Goal: Task Accomplishment & Management: Manage account settings

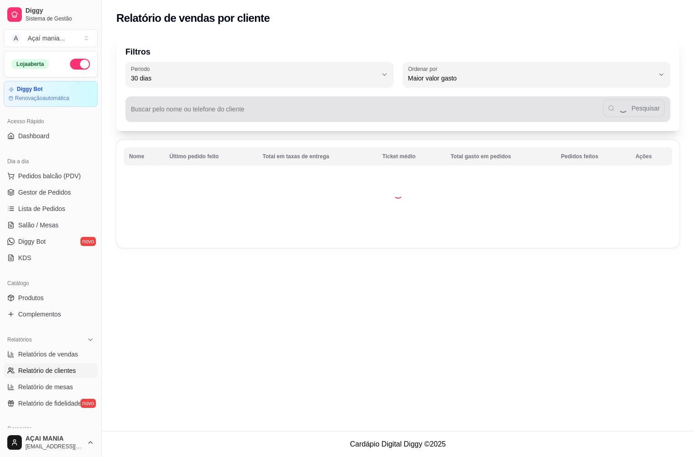
select select "30"
select select "HIGHEST_TOTAL_SPENT_WITH_ORDERS"
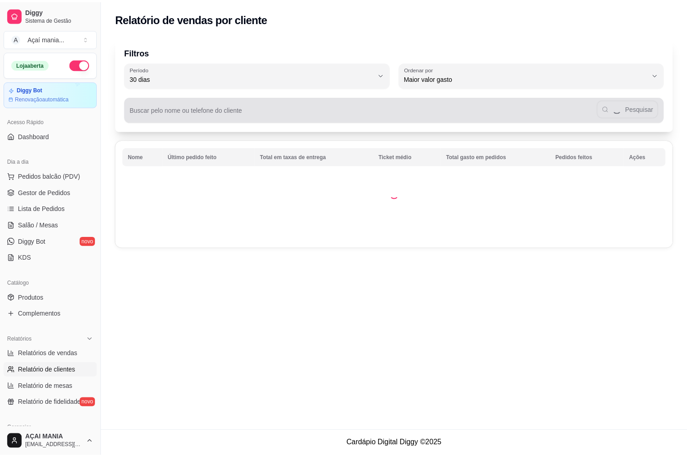
scroll to position [45, 0]
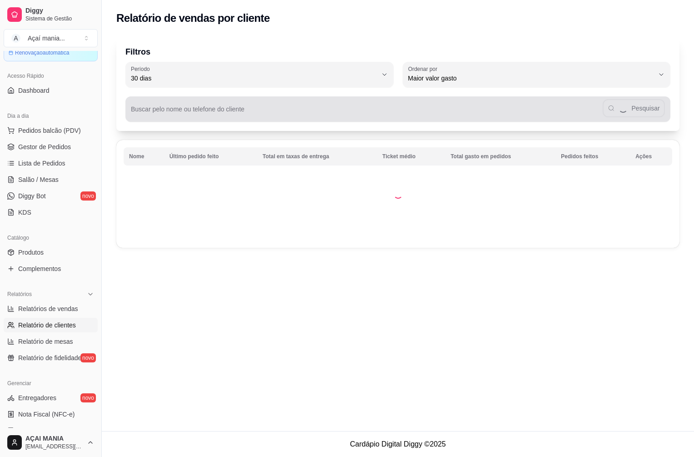
click at [211, 112] on input "Buscar pelo nome ou telefone do cliente" at bounding box center [367, 112] width 472 height 9
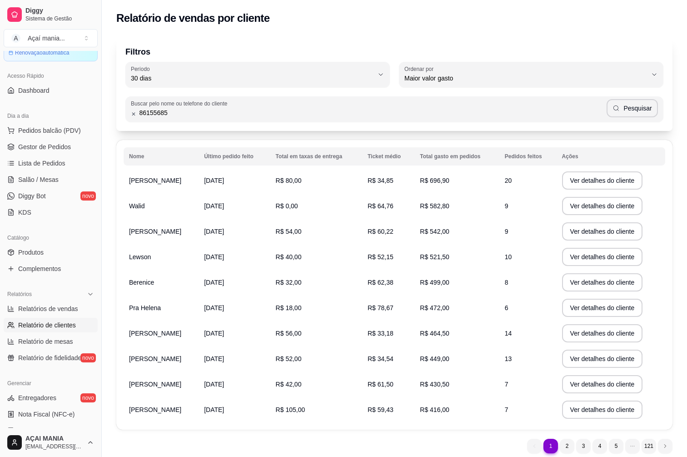
click at [643, 106] on button "Pesquisar" at bounding box center [632, 108] width 51 height 18
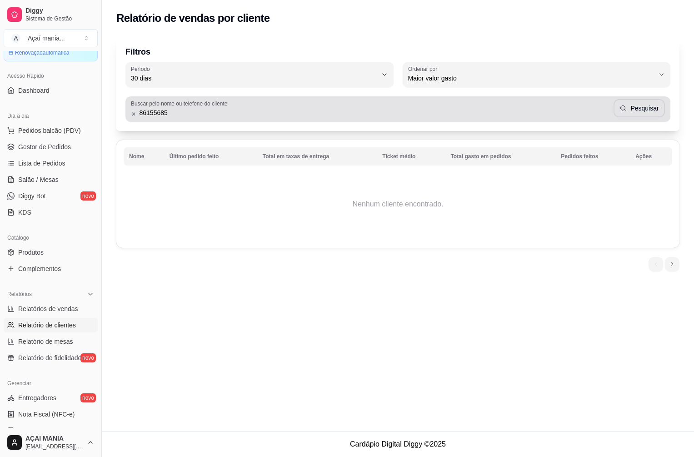
click at [143, 111] on input "86155685" at bounding box center [374, 112] width 477 height 9
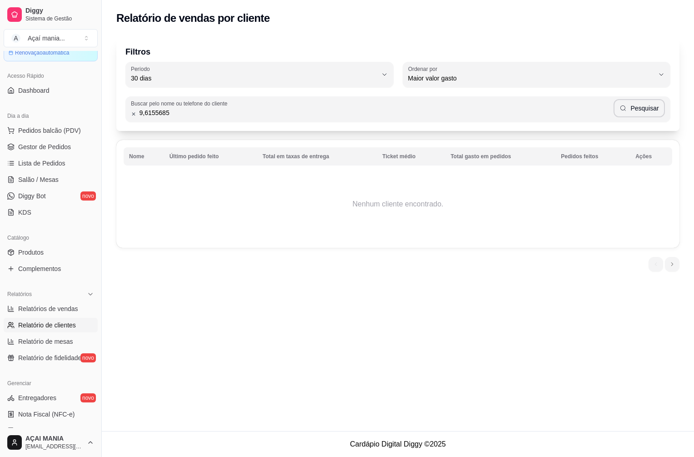
type input "96155685"
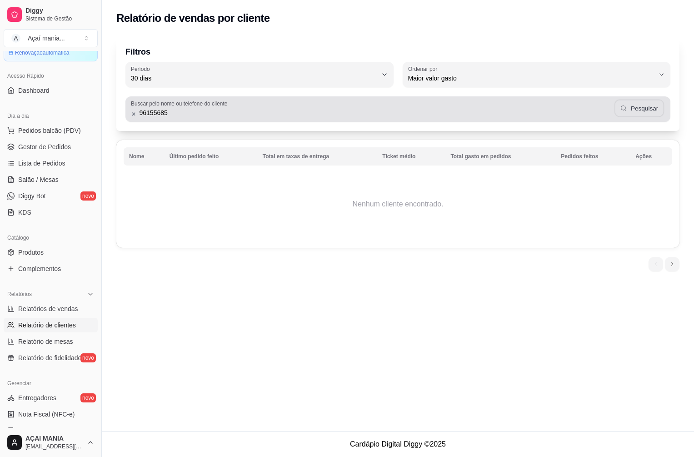
click at [655, 108] on button "Pesquisar" at bounding box center [639, 109] width 50 height 18
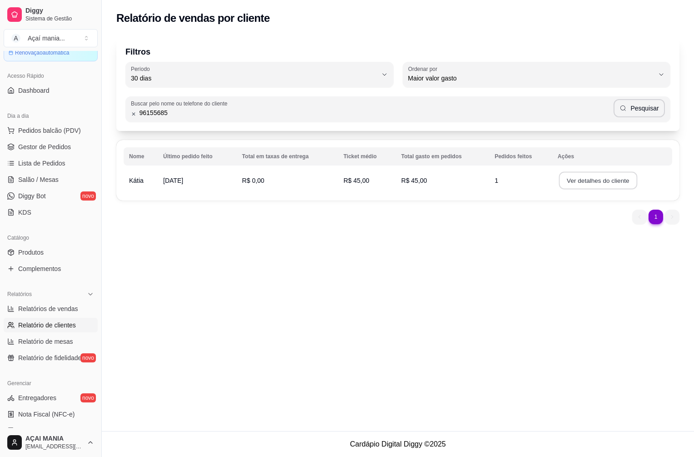
click at [598, 181] on button "Ver detalhes do cliente" at bounding box center [598, 181] width 78 height 18
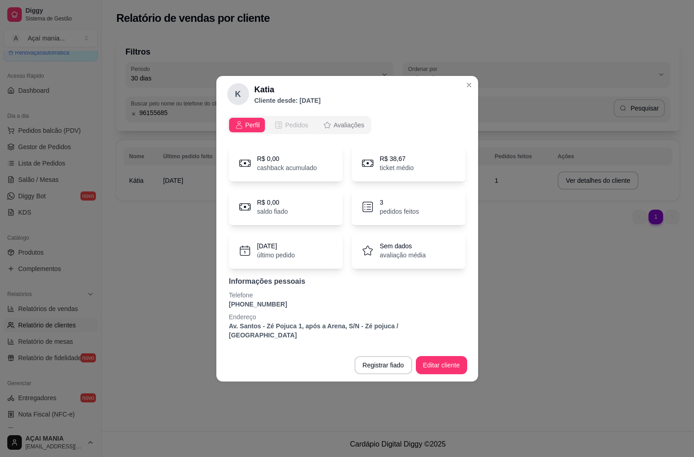
click at [296, 124] on button "Pedidos" at bounding box center [291, 125] width 45 height 15
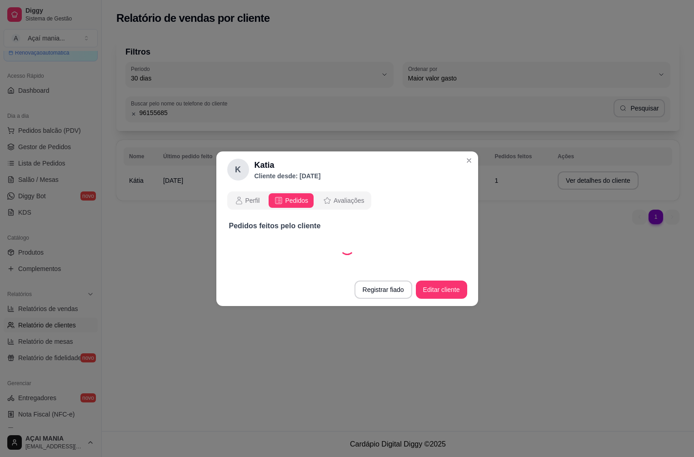
select select "30"
select select "ALL"
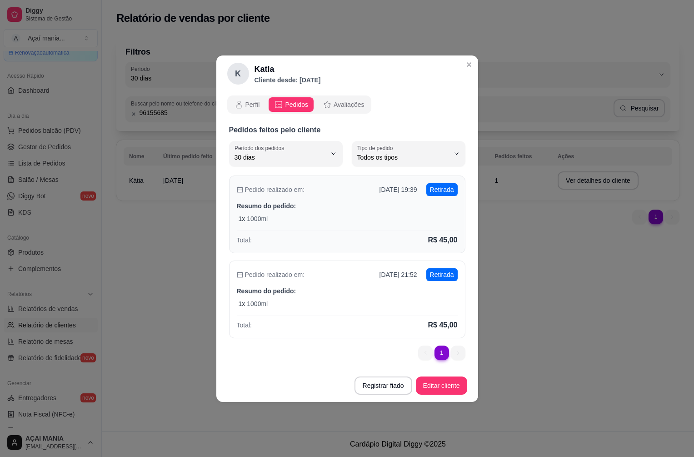
click at [316, 226] on div "Pedido realizado em: [DATE] 19:39 Retirada Resumo do pedido: 1 x 1000ml Total: …" at bounding box center [347, 214] width 236 height 78
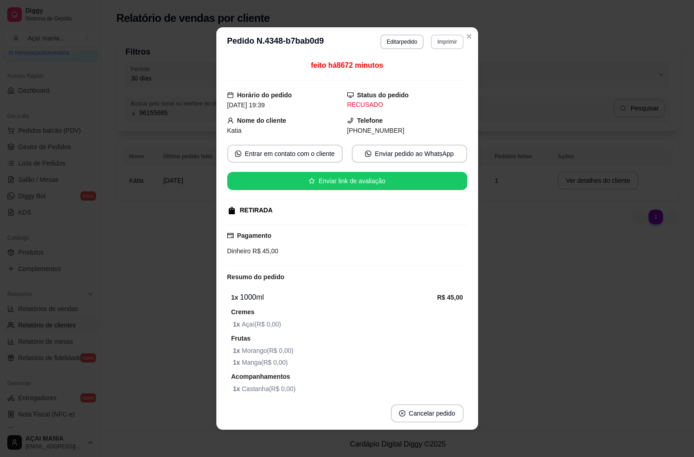
click at [439, 40] on button "Imprimir" at bounding box center [447, 42] width 32 height 15
click at [423, 74] on button "IMPRESSORA" at bounding box center [428, 73] width 64 height 14
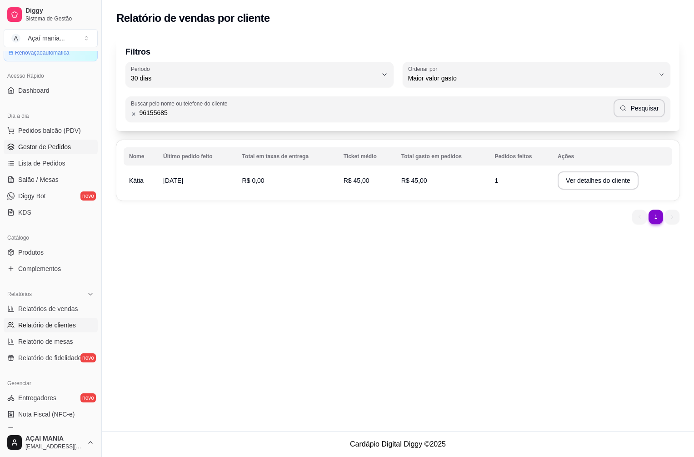
click at [55, 146] on span "Gestor de Pedidos" at bounding box center [44, 146] width 53 height 9
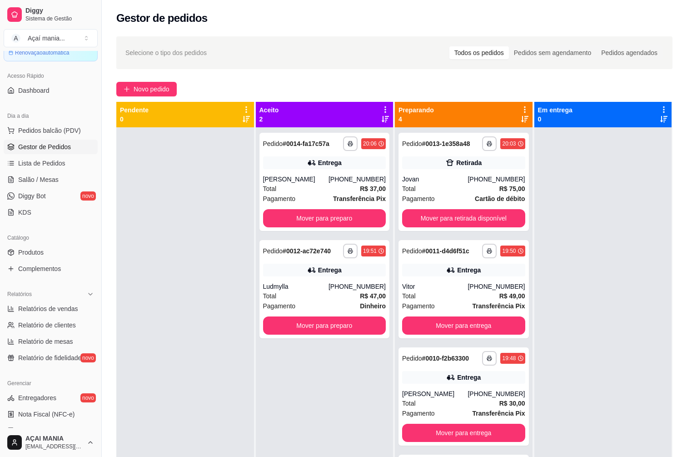
click at [177, 223] on div at bounding box center [185, 355] width 138 height 457
click at [169, 305] on div at bounding box center [185, 355] width 138 height 457
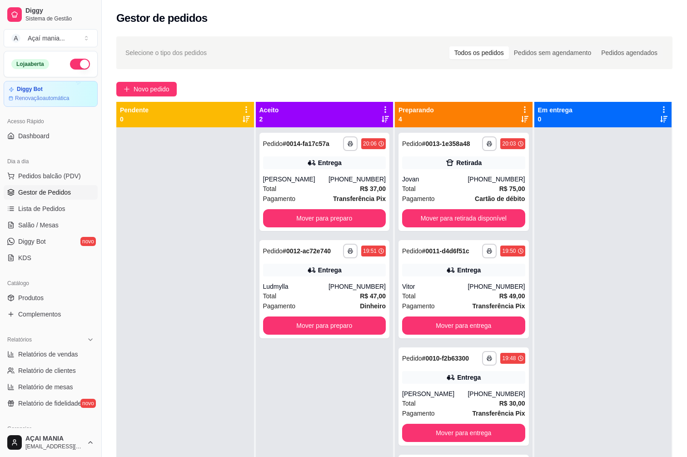
click at [56, 196] on span "Gestor de Pedidos" at bounding box center [44, 192] width 53 height 9
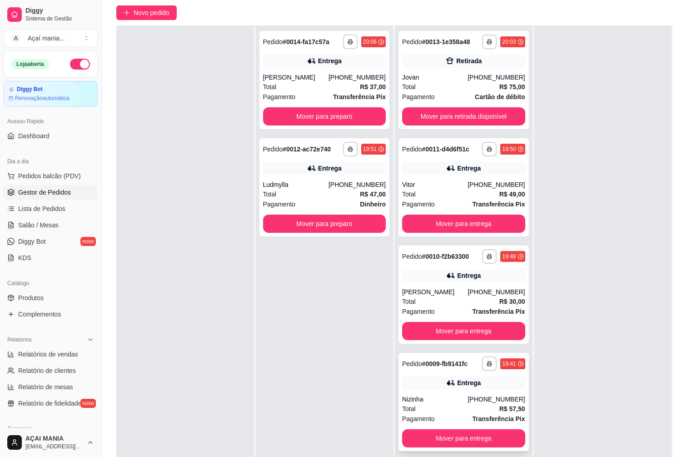
scroll to position [139, 0]
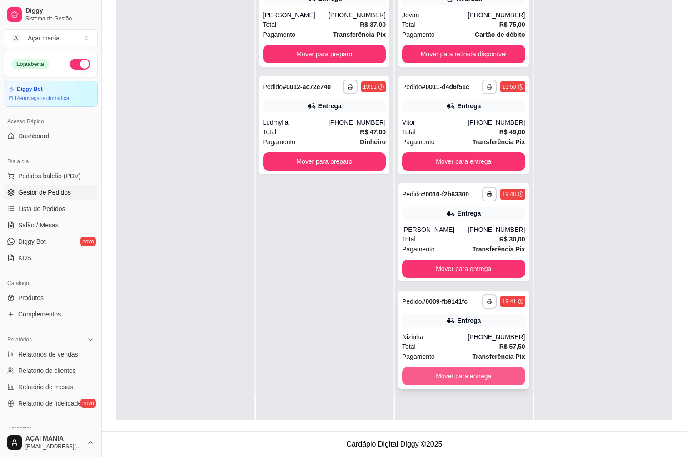
click at [458, 379] on button "Mover para entrega" at bounding box center [463, 376] width 123 height 18
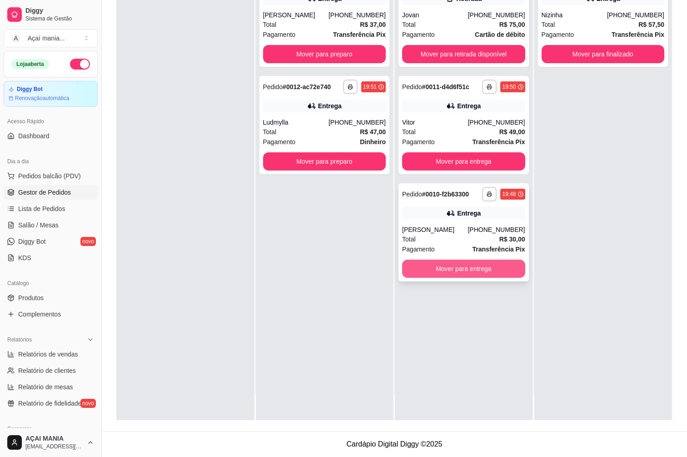
click at [452, 268] on button "Mover para entrega" at bounding box center [463, 268] width 123 height 18
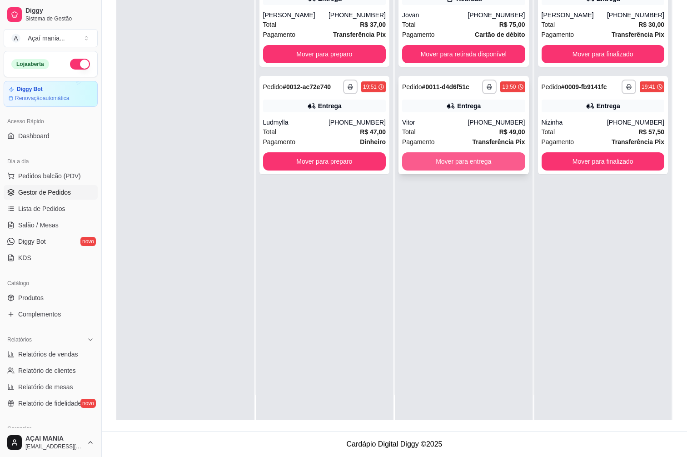
click at [447, 162] on button "Mover para entrega" at bounding box center [463, 161] width 123 height 18
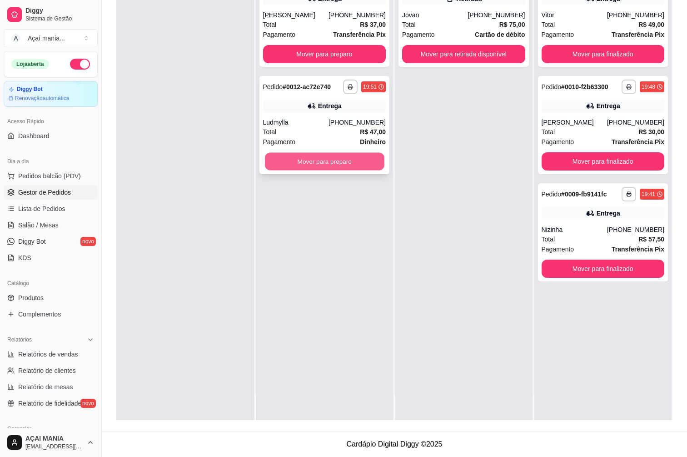
click at [371, 162] on button "Mover para preparo" at bounding box center [324, 162] width 119 height 18
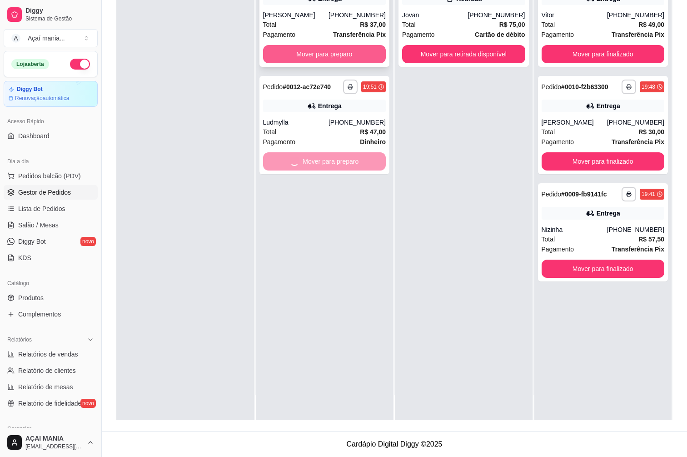
click at [349, 53] on button "Mover para preparo" at bounding box center [324, 54] width 123 height 18
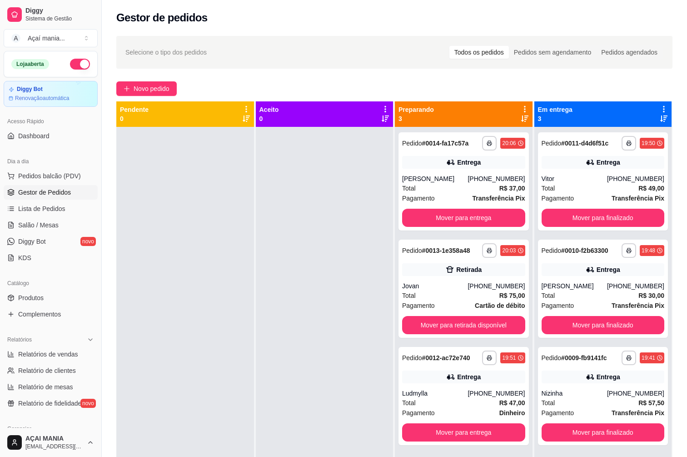
scroll to position [0, 0]
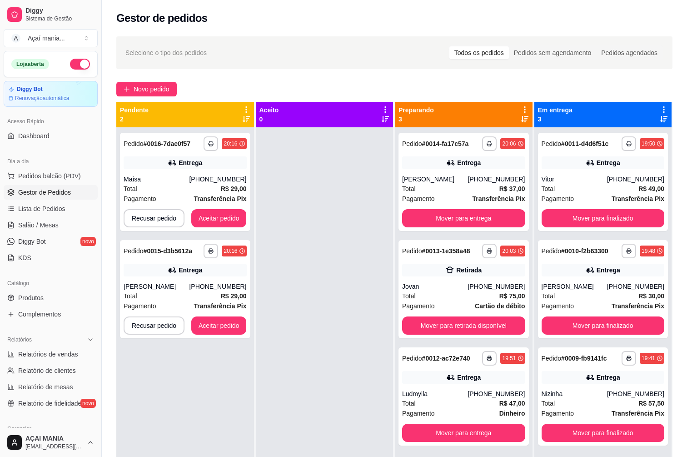
click at [370, 37] on div "Selecione o tipo dos pedidos Todos os pedidos Pedidos sem agendamento Pedidos a…" at bounding box center [394, 52] width 556 height 33
click at [234, 427] on div "**********" at bounding box center [185, 355] width 138 height 457
click at [303, 397] on div at bounding box center [325, 355] width 138 height 457
click at [196, 428] on div "**********" at bounding box center [185, 355] width 138 height 457
click at [224, 408] on div "**********" at bounding box center [185, 355] width 138 height 457
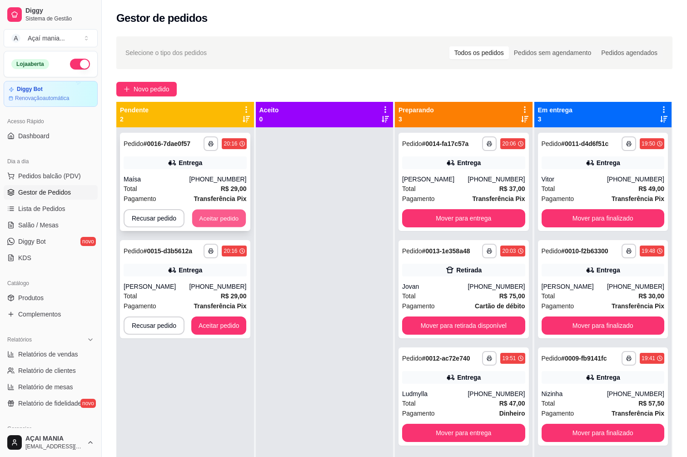
click at [223, 211] on button "Aceitar pedido" at bounding box center [219, 218] width 54 height 18
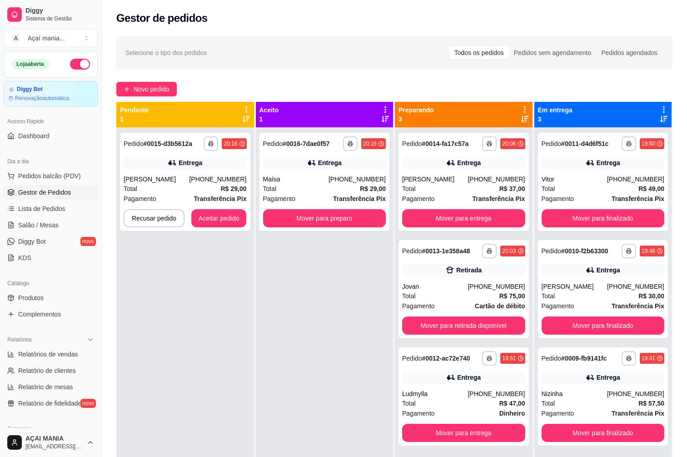
click at [288, 400] on div "**********" at bounding box center [325, 355] width 138 height 457
click at [464, 321] on button "Mover para retirada disponível" at bounding box center [463, 325] width 123 height 18
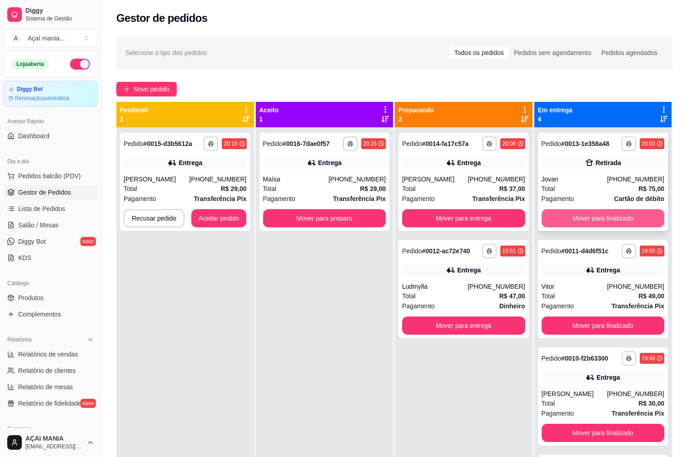
click at [599, 218] on button "Mover para finalizado" at bounding box center [603, 218] width 123 height 18
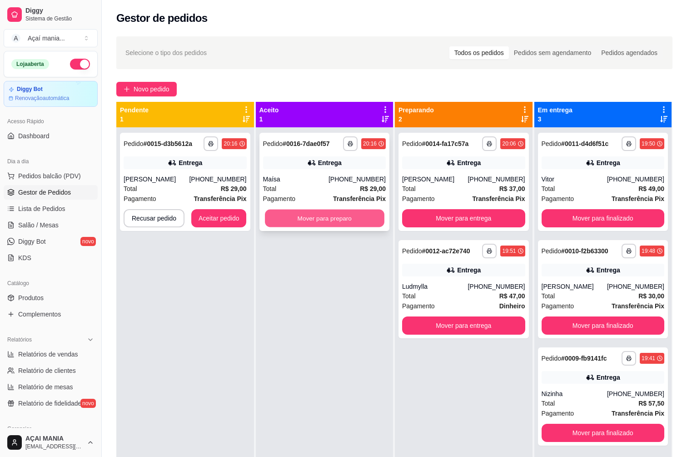
click at [326, 219] on button "Mover para preparo" at bounding box center [324, 218] width 119 height 18
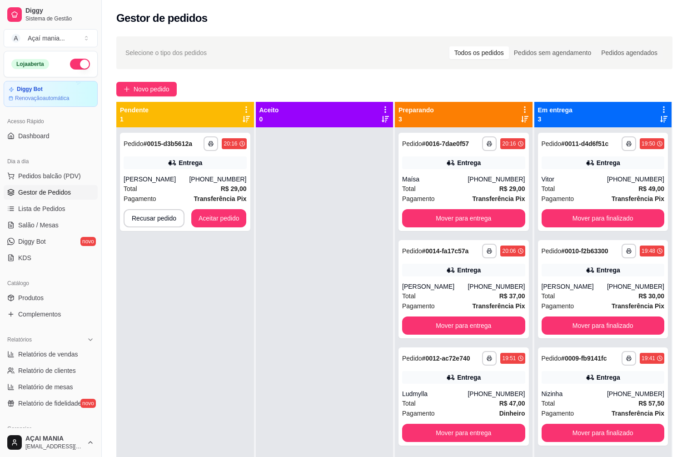
drag, startPoint x: 286, startPoint y: 284, endPoint x: 273, endPoint y: 284, distance: 13.2
click at [286, 284] on div at bounding box center [325, 355] width 138 height 457
click at [222, 274] on div "**********" at bounding box center [185, 355] width 138 height 457
click at [210, 219] on button "Aceitar pedido" at bounding box center [218, 218] width 55 height 18
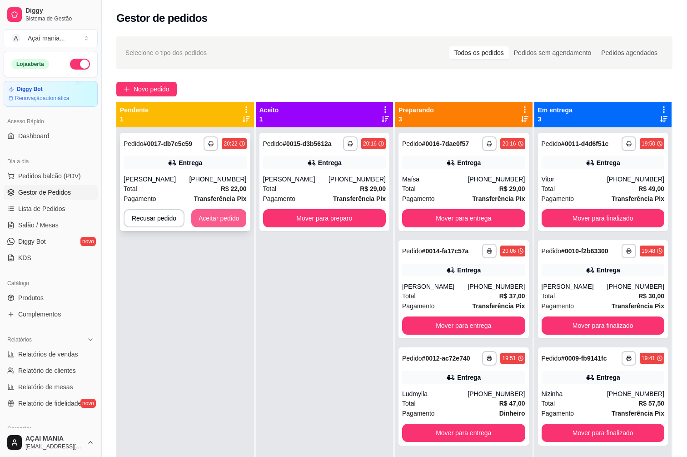
click at [219, 217] on button "Aceitar pedido" at bounding box center [218, 218] width 55 height 18
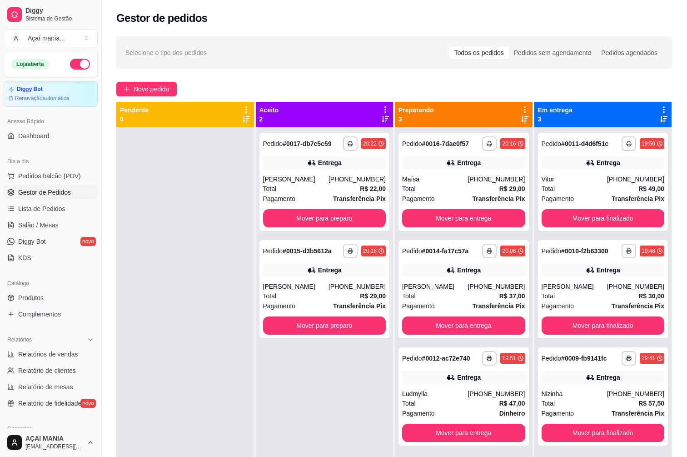
click at [179, 360] on div at bounding box center [185, 355] width 138 height 457
click at [176, 408] on div at bounding box center [185, 355] width 138 height 457
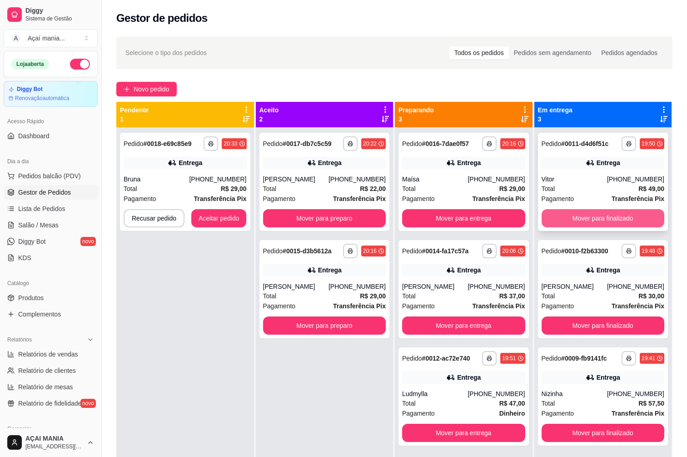
click at [608, 211] on button "Mover para finalizado" at bounding box center [603, 218] width 123 height 18
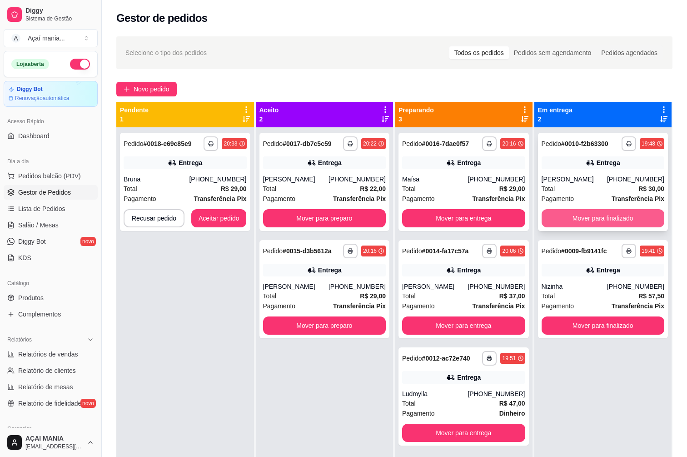
click at [608, 213] on button "Mover para finalizado" at bounding box center [603, 218] width 123 height 18
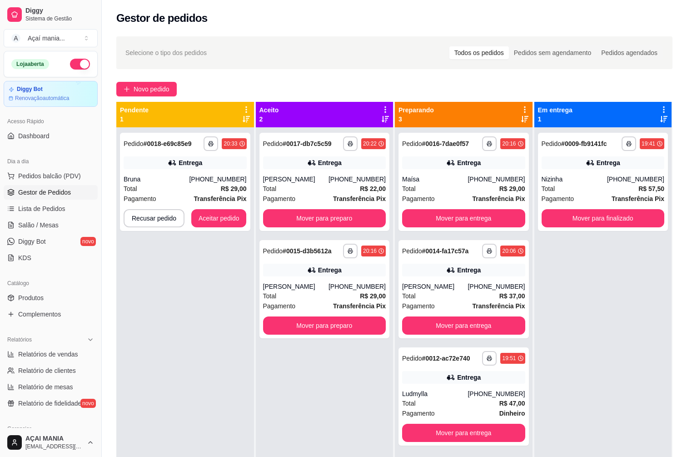
click at [608, 214] on button "Mover para finalizado" at bounding box center [603, 218] width 123 height 18
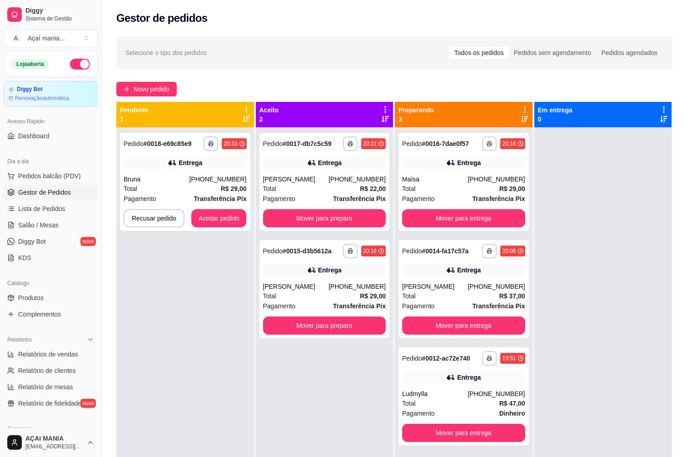
click at [297, 426] on div "**********" at bounding box center [325, 355] width 138 height 457
click at [214, 217] on button "Aceitar pedido" at bounding box center [219, 218] width 54 height 18
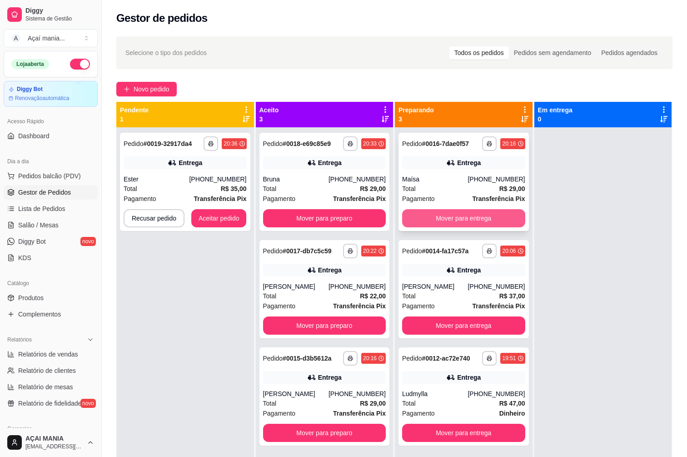
click at [516, 219] on button "Mover para entrega" at bounding box center [463, 218] width 123 height 18
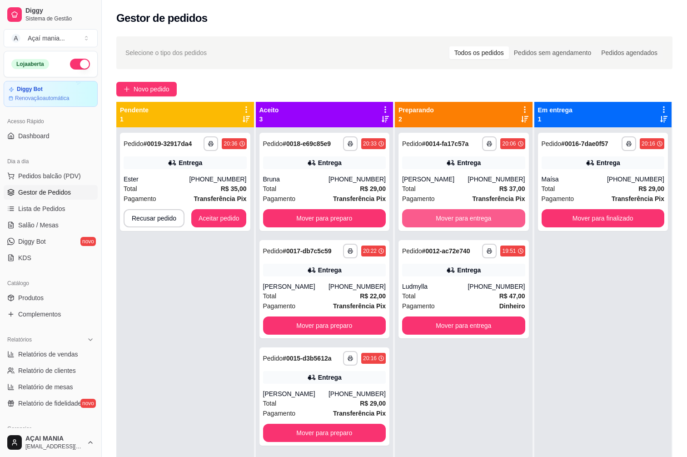
click at [511, 219] on button "Mover para entrega" at bounding box center [463, 218] width 123 height 18
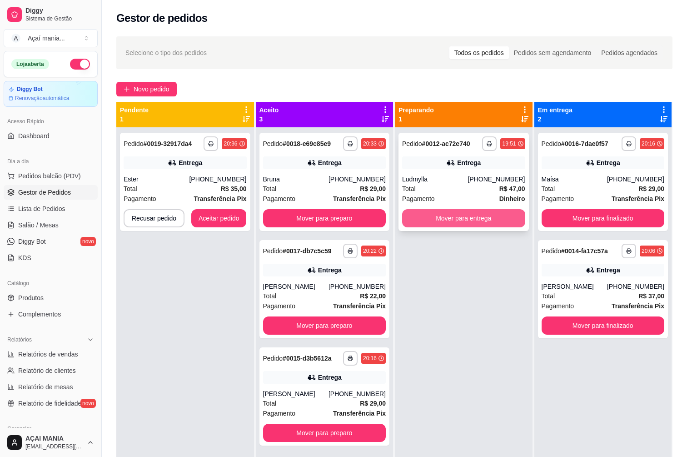
click at [508, 218] on button "Mover para entrega" at bounding box center [463, 218] width 123 height 18
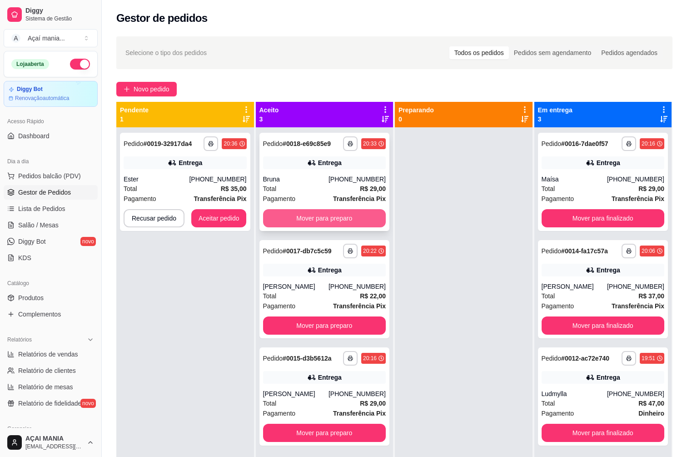
click at [373, 219] on button "Mover para preparo" at bounding box center [324, 218] width 123 height 18
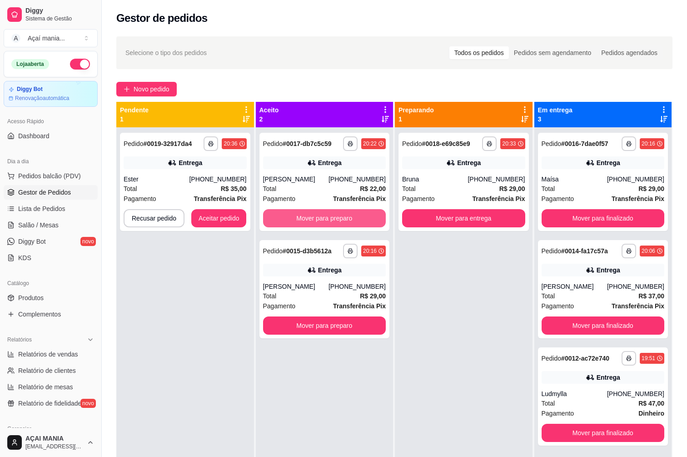
click at [373, 219] on button "Mover para preparo" at bounding box center [324, 218] width 123 height 18
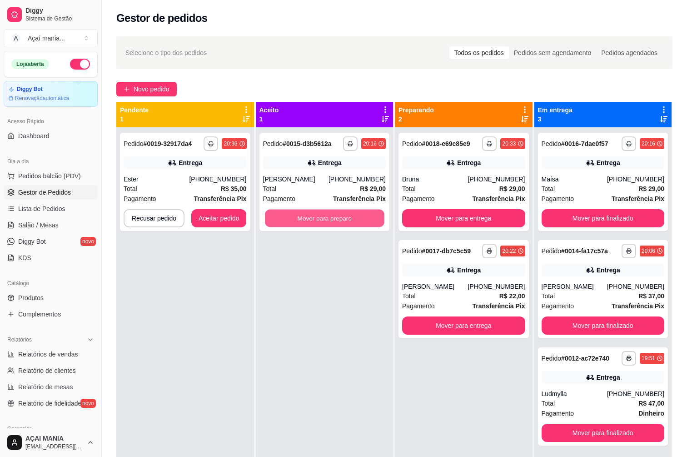
click at [373, 219] on button "Mover para preparo" at bounding box center [324, 218] width 119 height 18
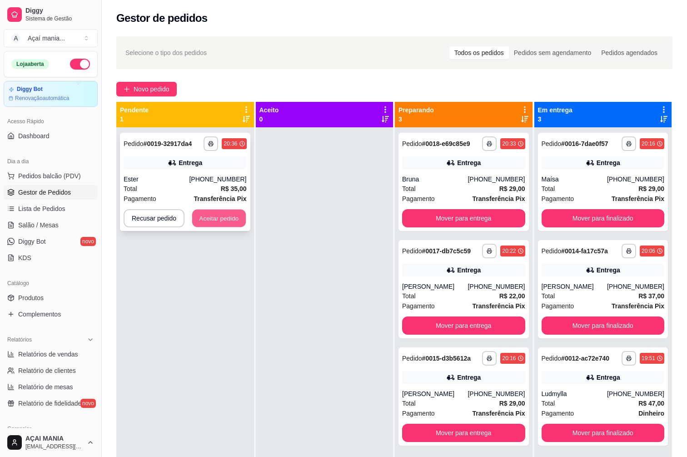
click at [238, 216] on button "Aceitar pedido" at bounding box center [219, 218] width 54 height 18
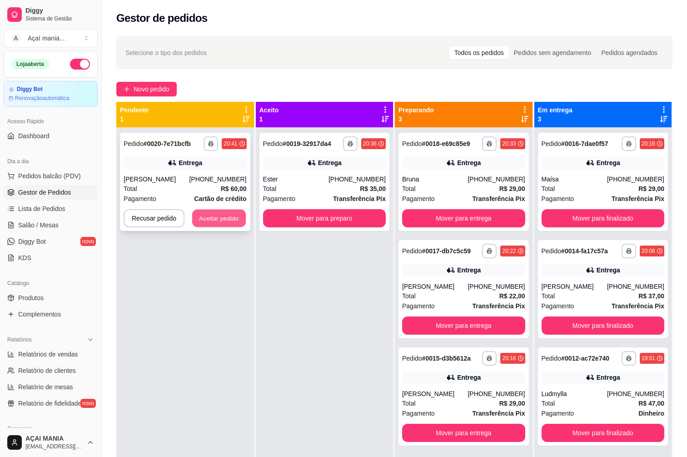
click at [224, 224] on button "Aceitar pedido" at bounding box center [219, 218] width 54 height 18
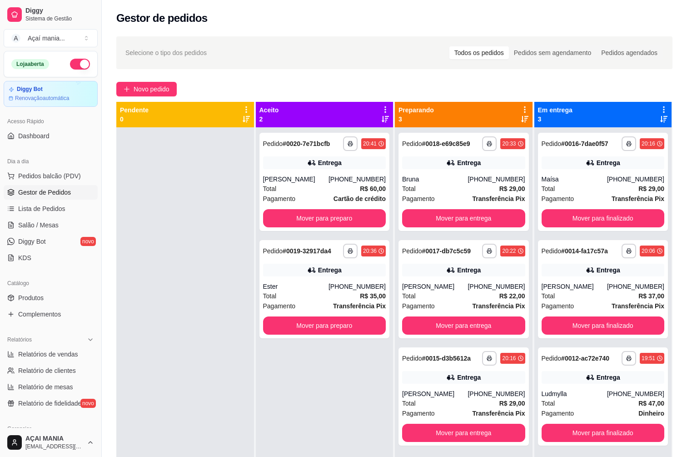
click at [153, 227] on div at bounding box center [185, 355] width 138 height 457
click at [456, 224] on button "Mover para entrega" at bounding box center [463, 218] width 123 height 18
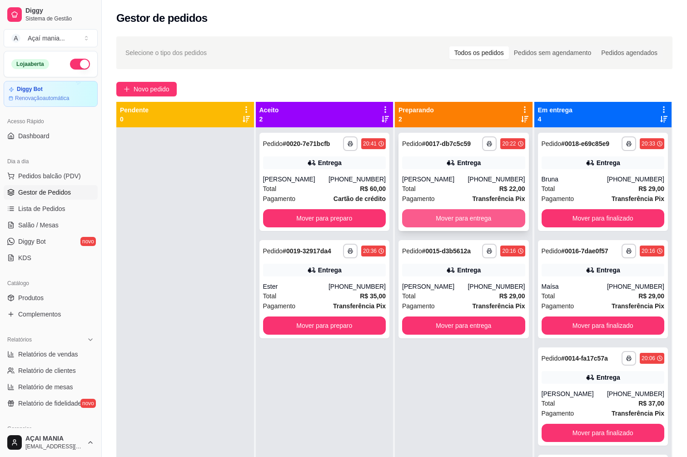
click at [457, 224] on button "Mover para entrega" at bounding box center [463, 218] width 123 height 18
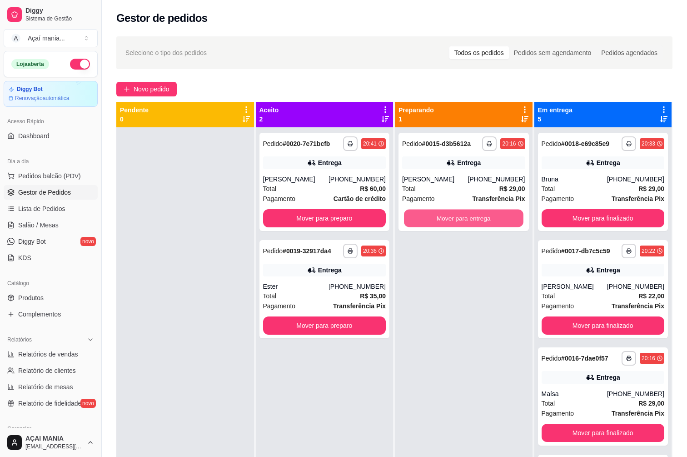
click at [457, 224] on button "Mover para entrega" at bounding box center [463, 218] width 119 height 18
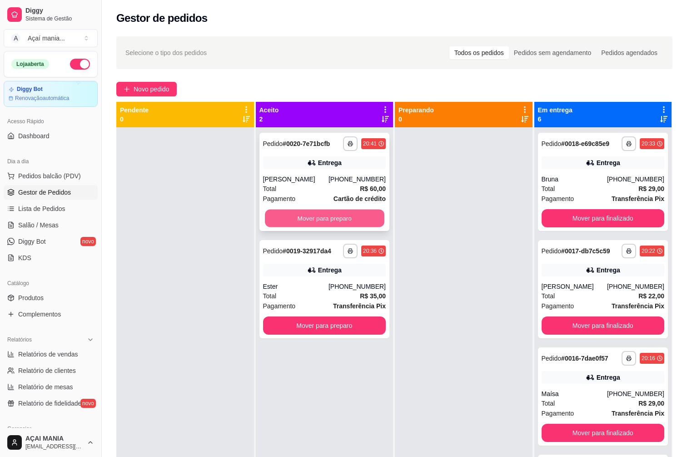
click at [359, 216] on button "Mover para preparo" at bounding box center [324, 218] width 119 height 18
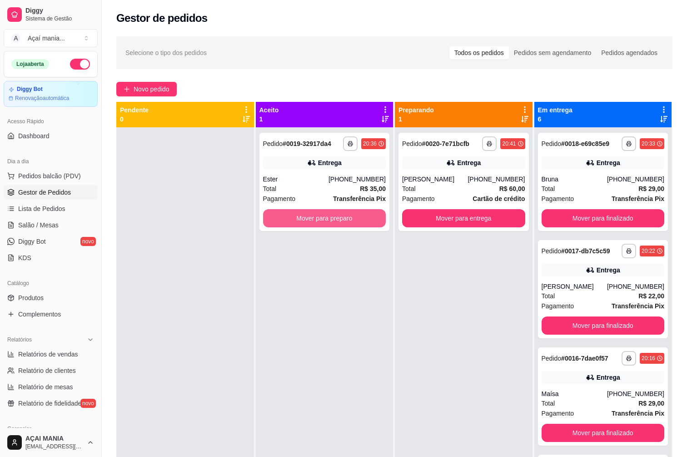
click at [359, 216] on button "Mover para preparo" at bounding box center [324, 218] width 123 height 18
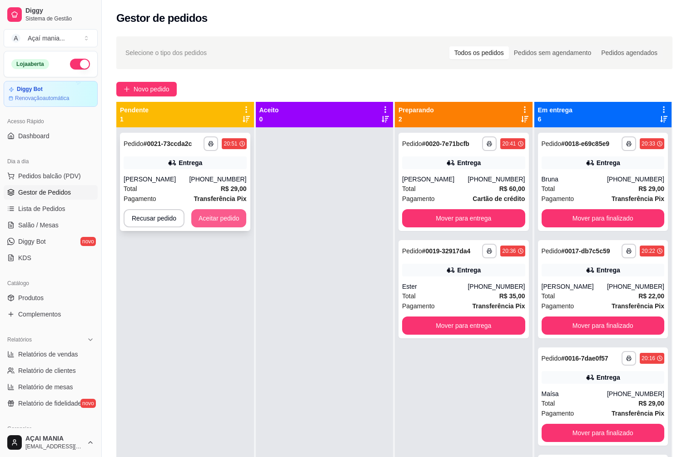
click at [215, 214] on button "Aceitar pedido" at bounding box center [218, 218] width 55 height 18
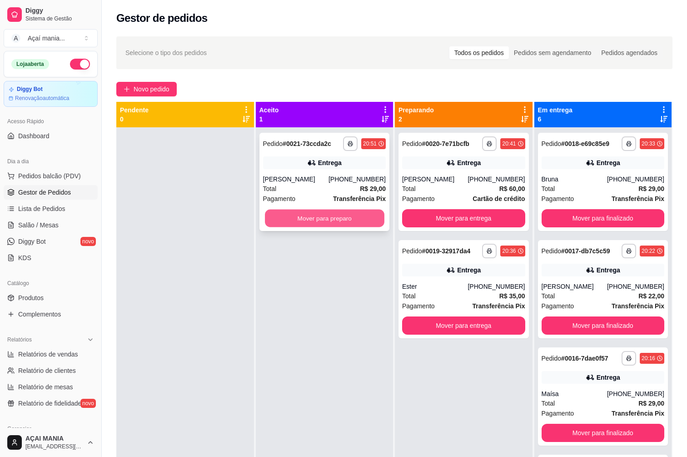
click at [337, 219] on button "Mover para preparo" at bounding box center [324, 218] width 119 height 18
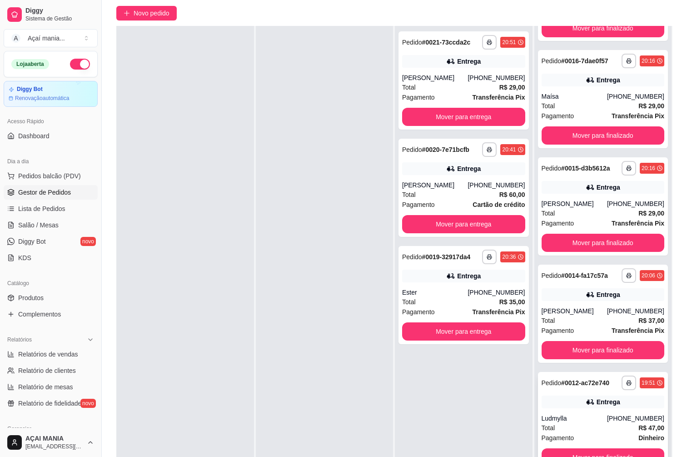
scroll to position [139, 0]
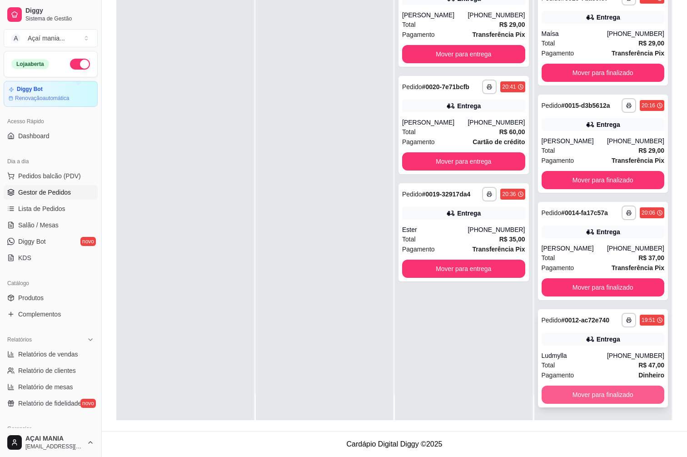
click at [634, 388] on button "Mover para finalizado" at bounding box center [603, 394] width 123 height 18
click at [626, 389] on button "Mover para finalizado" at bounding box center [602, 395] width 119 height 18
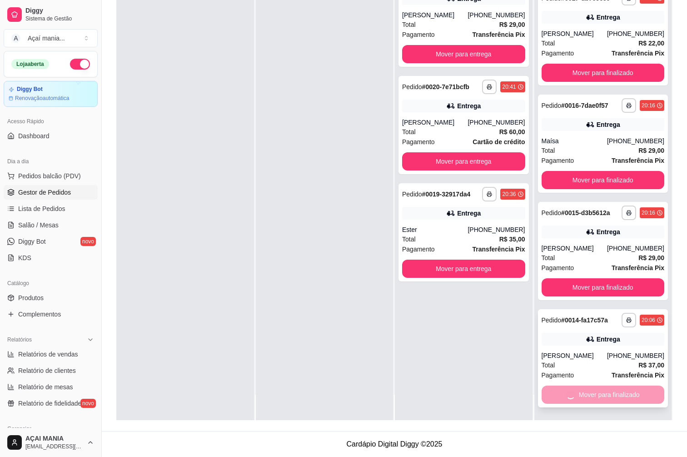
scroll to position [0, 0]
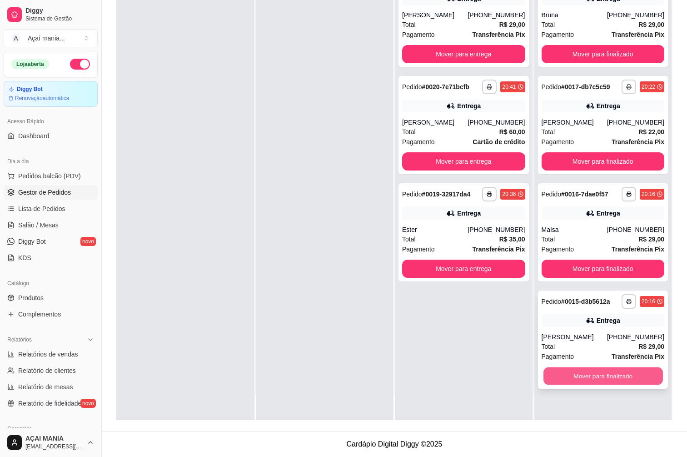
click at [623, 376] on button "Mover para finalizado" at bounding box center [602, 376] width 119 height 18
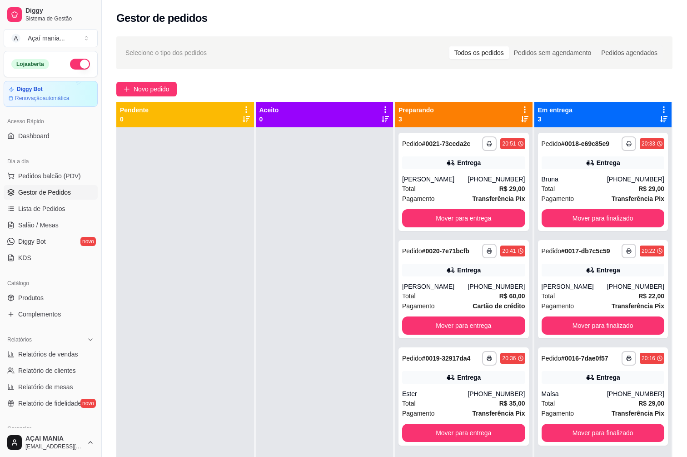
click at [235, 246] on div at bounding box center [185, 355] width 138 height 457
click at [236, 334] on div at bounding box center [185, 355] width 138 height 457
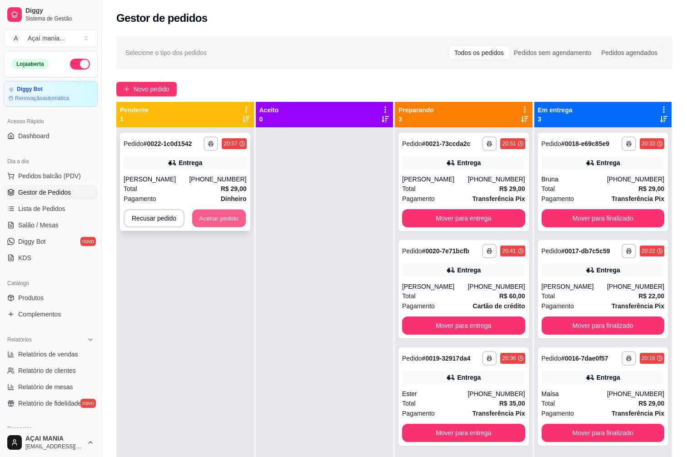
click at [209, 219] on button "Aceitar pedido" at bounding box center [219, 218] width 54 height 18
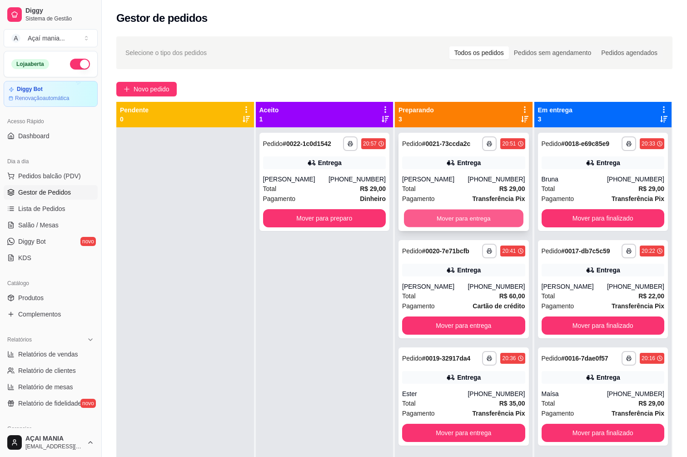
click at [448, 224] on button "Mover para entrega" at bounding box center [463, 218] width 119 height 18
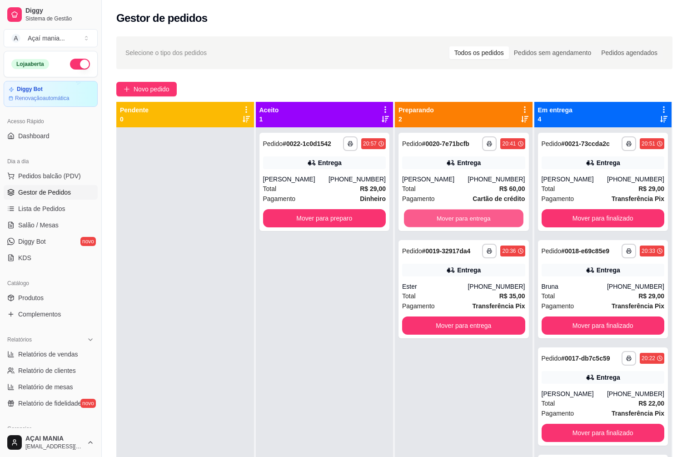
click at [446, 224] on button "Mover para entrega" at bounding box center [463, 218] width 119 height 18
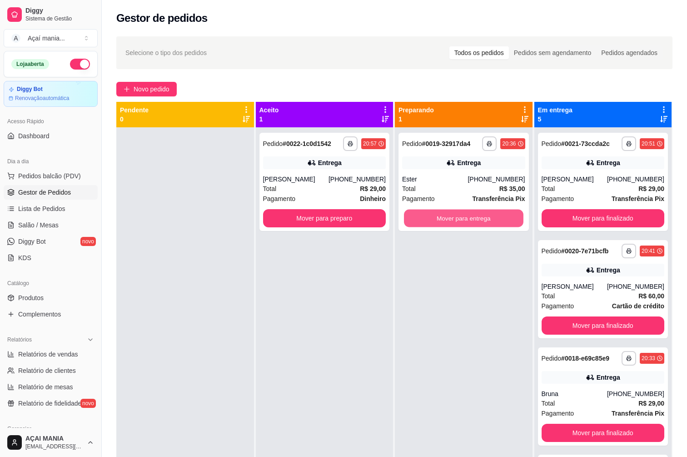
click at [444, 224] on button "Mover para entrega" at bounding box center [463, 218] width 119 height 18
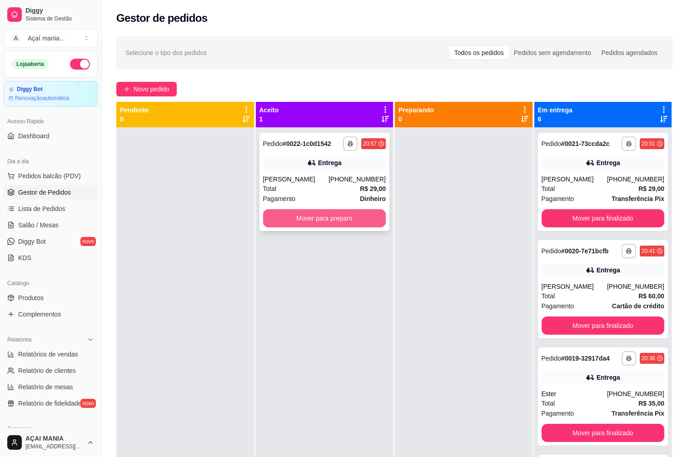
click at [354, 212] on button "Mover para preparo" at bounding box center [324, 218] width 123 height 18
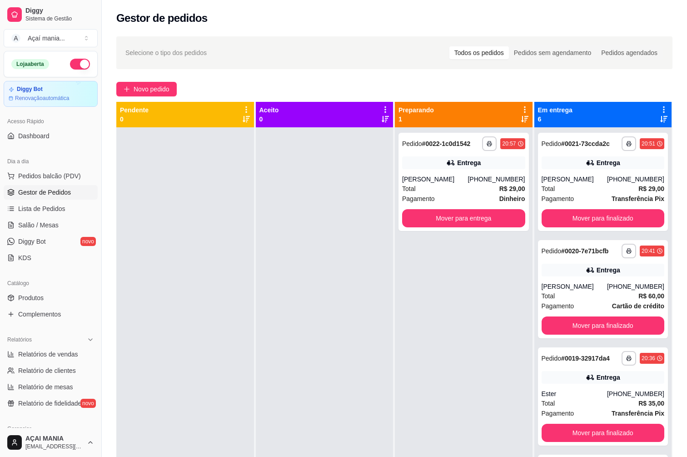
click at [339, 339] on div at bounding box center [325, 355] width 138 height 457
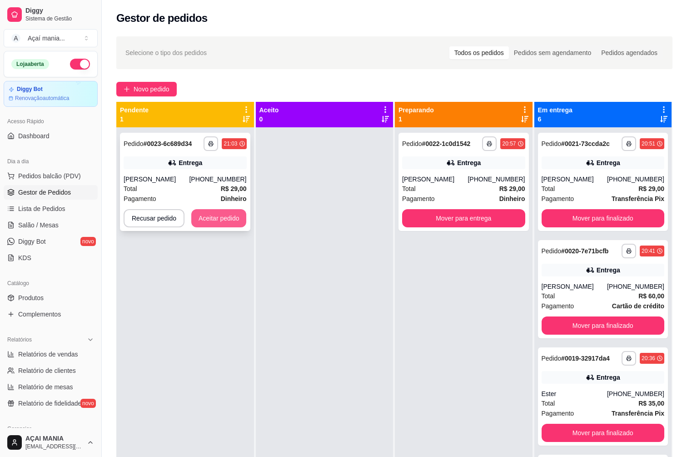
click at [232, 213] on button "Aceitar pedido" at bounding box center [218, 218] width 55 height 18
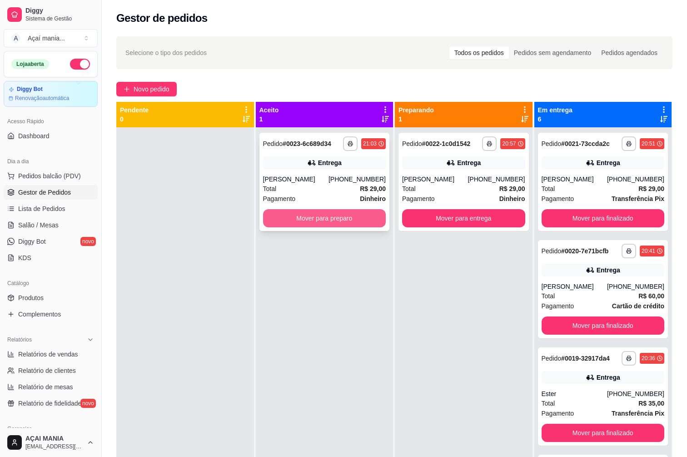
click at [296, 221] on button "Mover para preparo" at bounding box center [324, 218] width 123 height 18
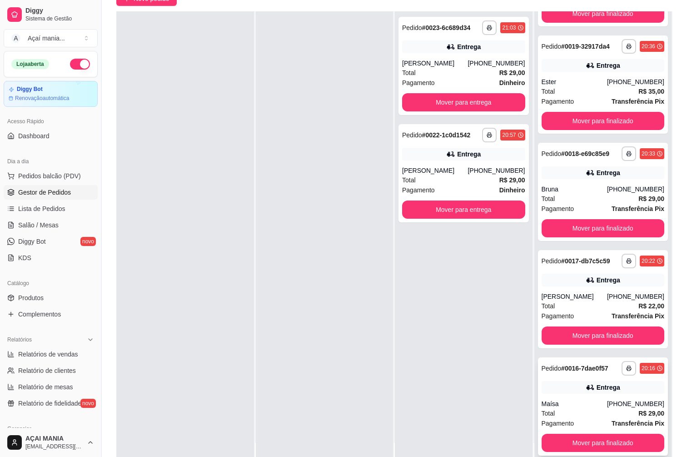
scroll to position [139, 0]
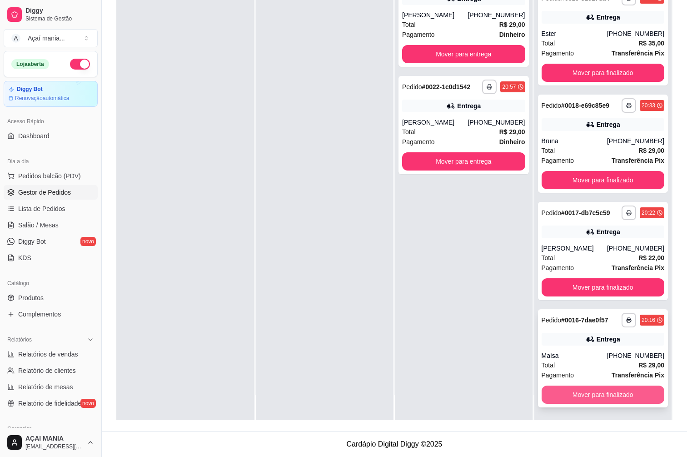
click at [616, 392] on button "Mover para finalizado" at bounding box center [603, 394] width 123 height 18
click at [609, 399] on button "Mover para finalizado" at bounding box center [602, 395] width 119 height 18
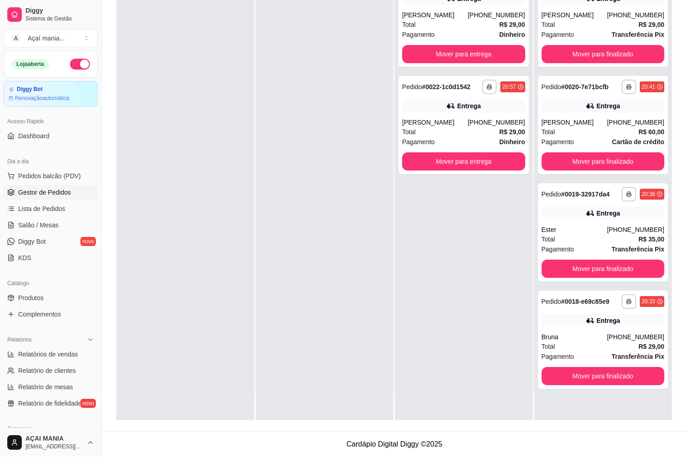
scroll to position [0, 0]
click at [610, 372] on button "Mover para finalizado" at bounding box center [603, 376] width 123 height 18
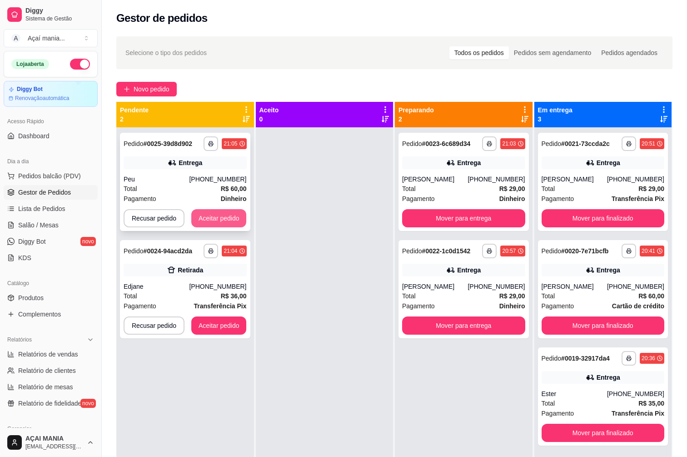
click at [201, 216] on button "Aceitar pedido" at bounding box center [218, 218] width 55 height 18
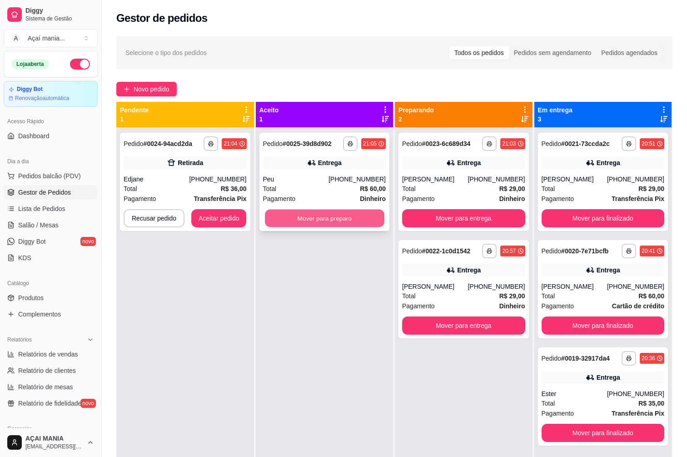
click at [327, 223] on button "Mover para preparo" at bounding box center [324, 218] width 119 height 18
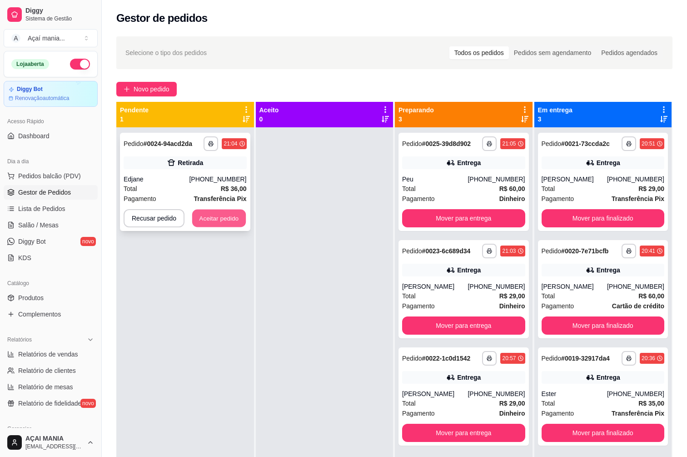
click at [209, 218] on button "Aceitar pedido" at bounding box center [219, 218] width 54 height 18
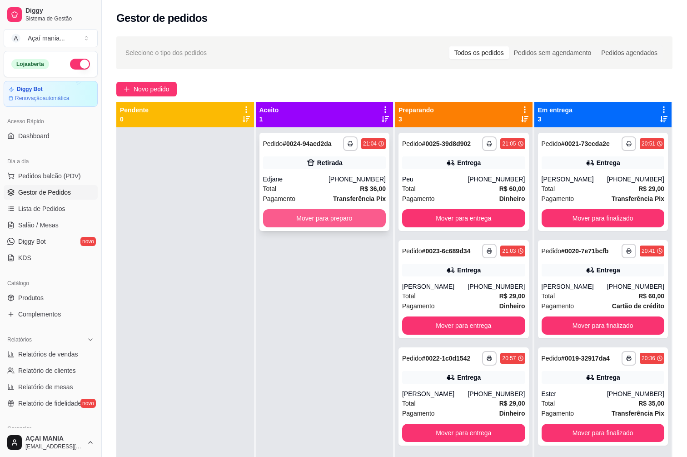
click at [344, 211] on button "Mover para preparo" at bounding box center [324, 218] width 123 height 18
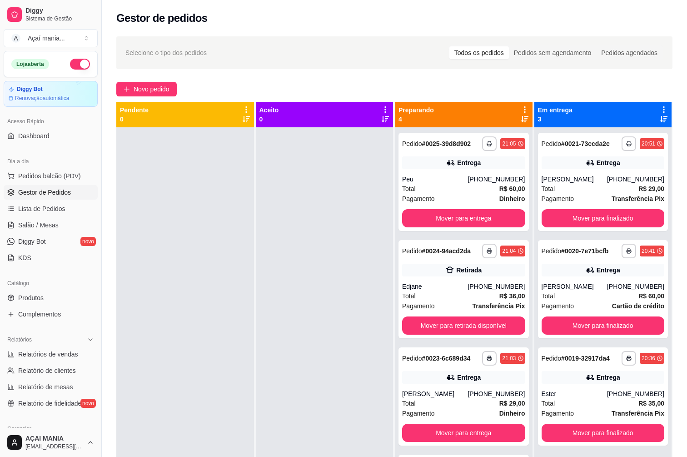
drag, startPoint x: 136, startPoint y: 266, endPoint x: 188, endPoint y: 259, distance: 52.3
click at [150, 263] on div at bounding box center [185, 355] width 138 height 457
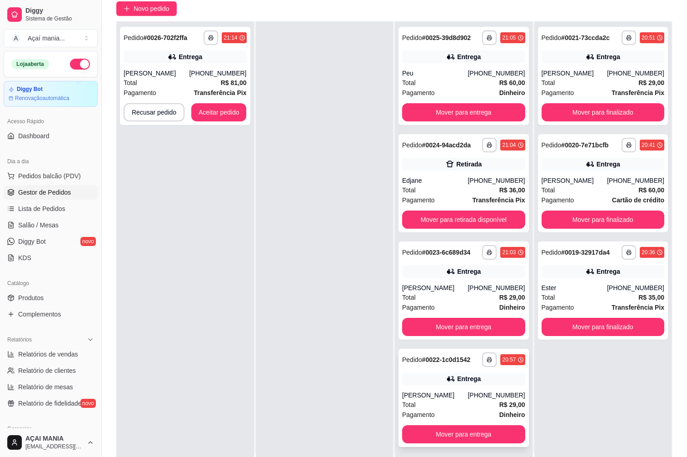
scroll to position [139, 0]
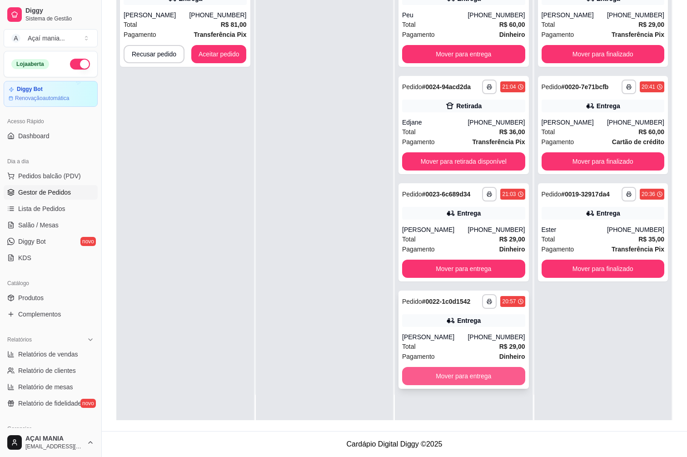
click at [460, 375] on button "Mover para entrega" at bounding box center [463, 376] width 123 height 18
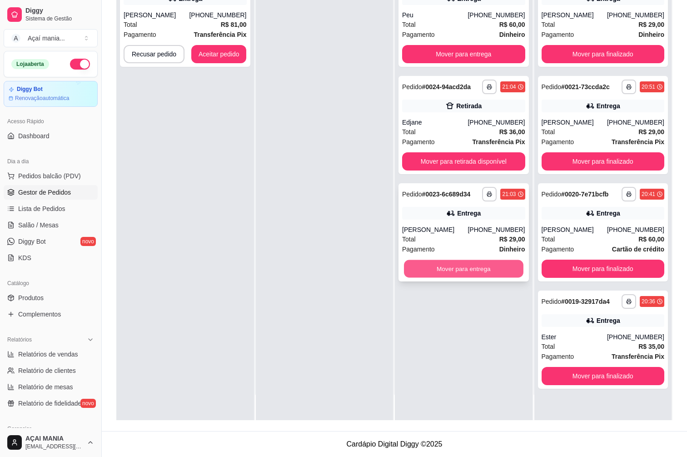
click at [440, 272] on button "Mover para entrega" at bounding box center [463, 269] width 119 height 18
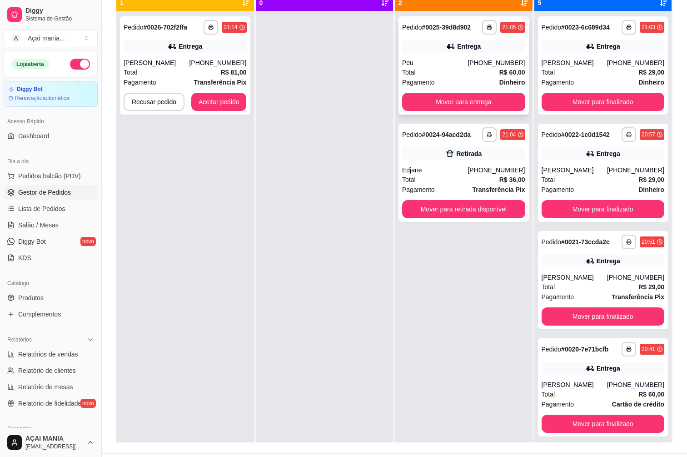
scroll to position [48, 0]
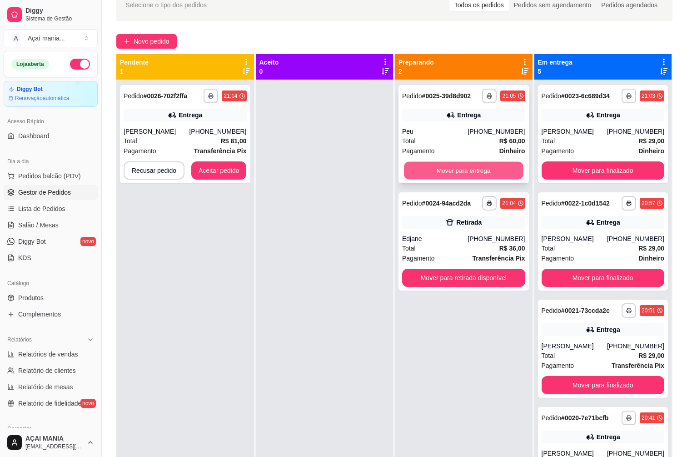
click at [475, 168] on button "Mover para entrega" at bounding box center [463, 171] width 119 height 18
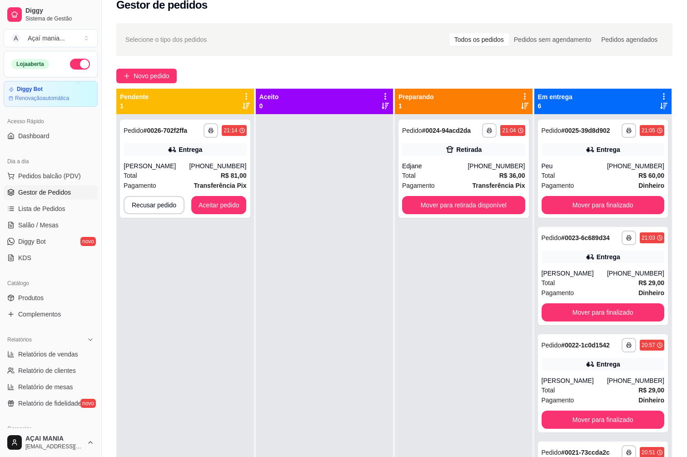
scroll to position [0, 0]
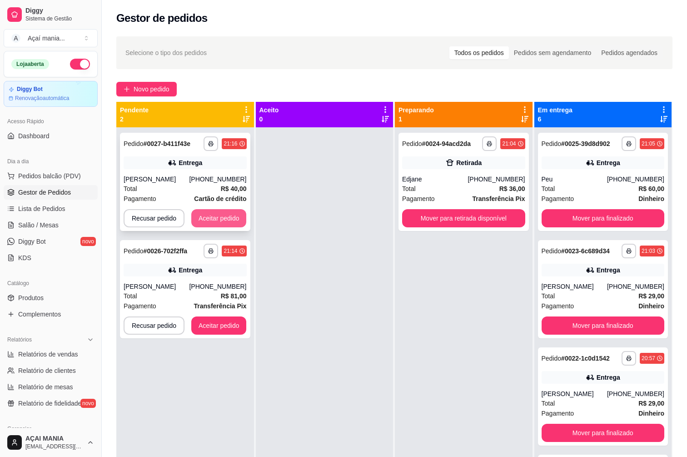
click at [215, 214] on button "Aceitar pedido" at bounding box center [218, 218] width 55 height 18
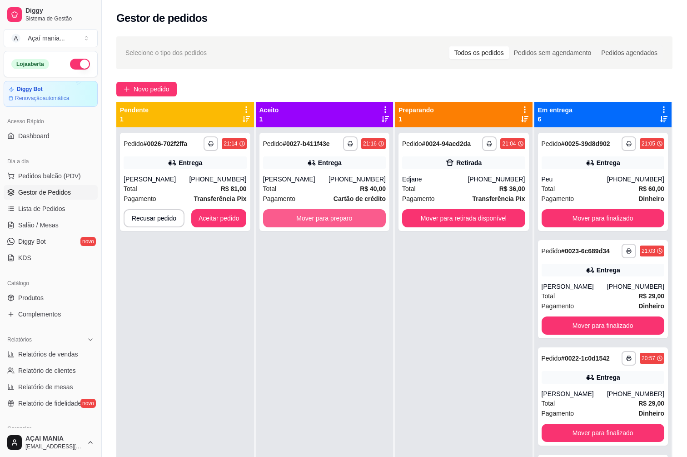
click at [309, 220] on button "Mover para preparo" at bounding box center [324, 218] width 123 height 18
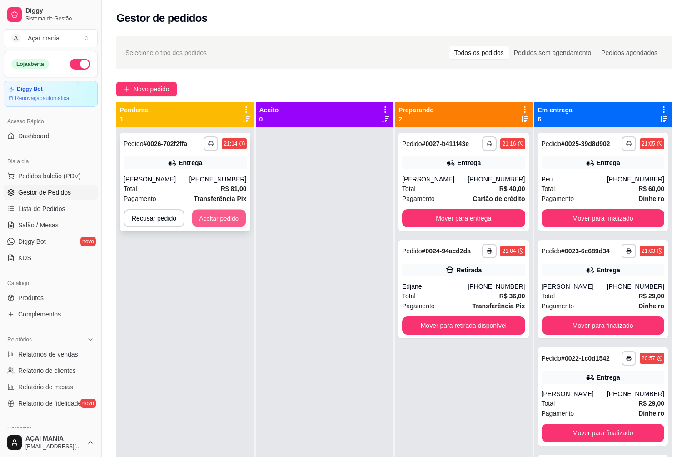
click at [231, 220] on button "Aceitar pedido" at bounding box center [219, 218] width 54 height 18
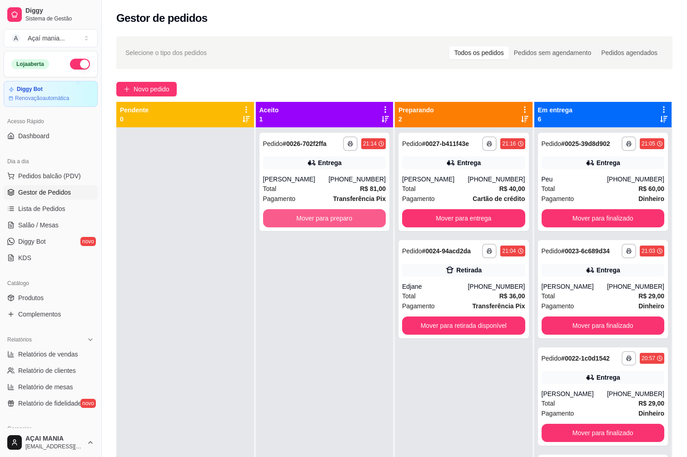
click at [321, 223] on button "Mover para preparo" at bounding box center [324, 218] width 123 height 18
click at [267, 290] on div "**********" at bounding box center [325, 355] width 138 height 457
click at [319, 217] on button "Mover para preparo" at bounding box center [324, 218] width 123 height 18
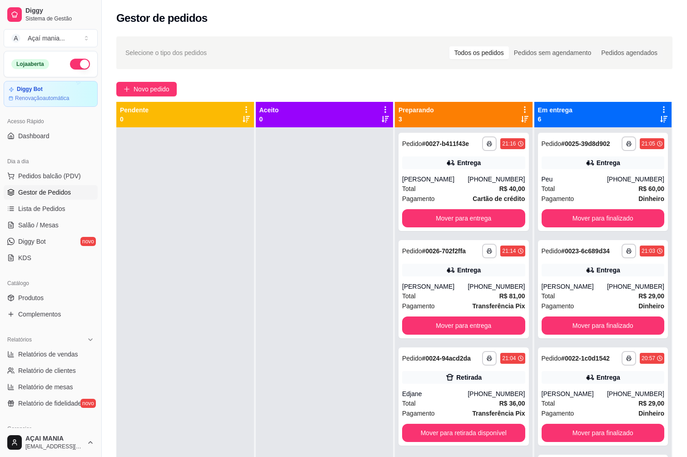
click at [186, 303] on div at bounding box center [185, 355] width 138 height 457
click at [339, 255] on div at bounding box center [325, 355] width 138 height 457
click at [447, 438] on button "Mover para retirada disponível" at bounding box center [463, 432] width 123 height 18
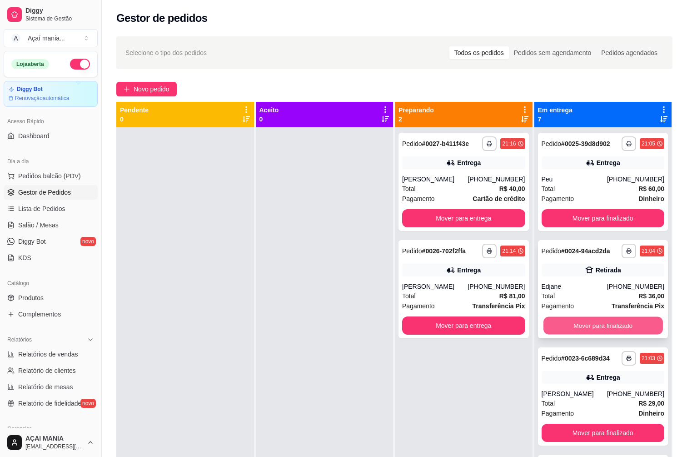
click at [592, 324] on button "Mover para finalizado" at bounding box center [602, 326] width 119 height 18
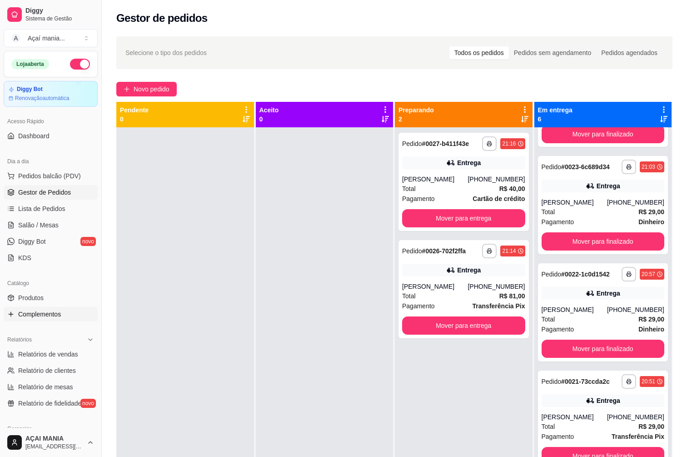
scroll to position [91, 0]
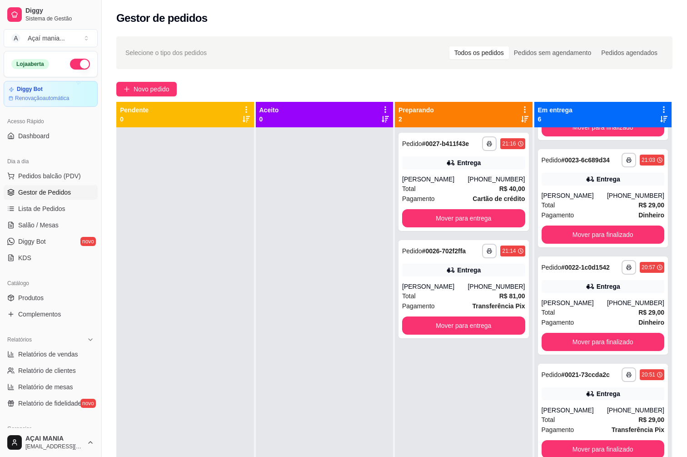
click at [267, 274] on div at bounding box center [325, 355] width 138 height 457
click at [352, 344] on div at bounding box center [325, 355] width 138 height 457
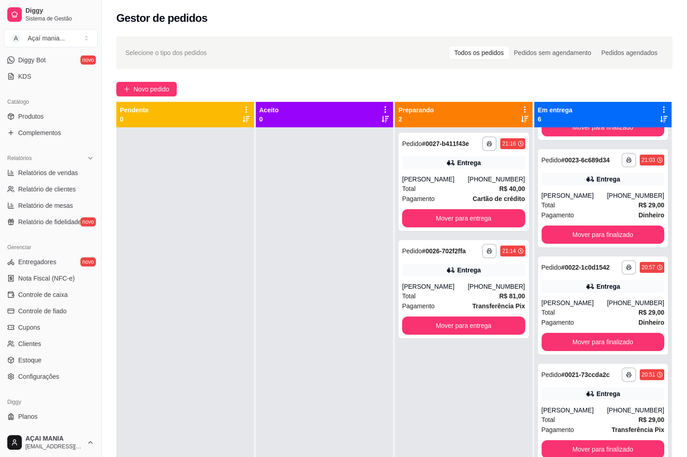
scroll to position [182, 0]
click at [29, 292] on span "Controle de caixa" at bounding box center [43, 293] width 50 height 9
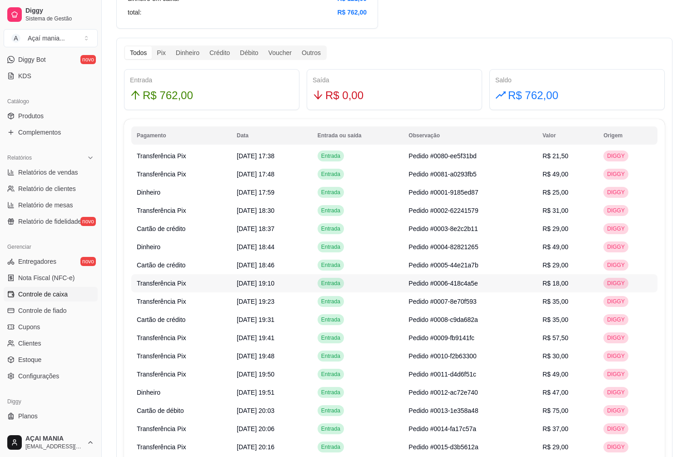
scroll to position [500, 0]
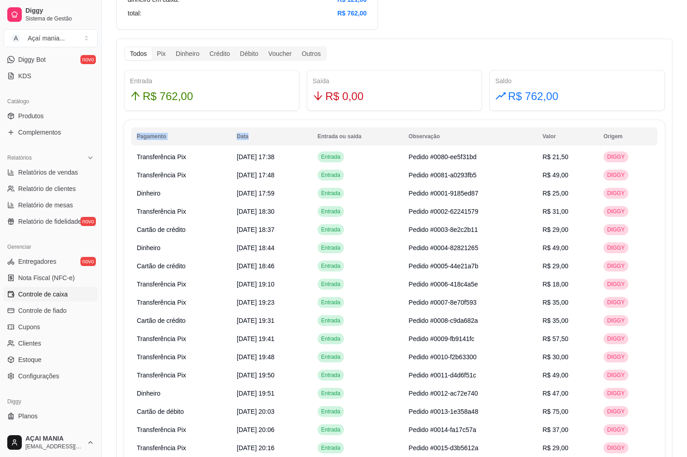
drag, startPoint x: 397, startPoint y: 306, endPoint x: 309, endPoint y: 135, distance: 191.8
click at [309, 135] on div "Pagamento Data Entrada ou saída Observação Valor Origem Transferência Pix [DATE…" at bounding box center [394, 328] width 541 height 417
click at [93, 125] on div "Catálogo Produtos Complementos" at bounding box center [50, 116] width 101 height 53
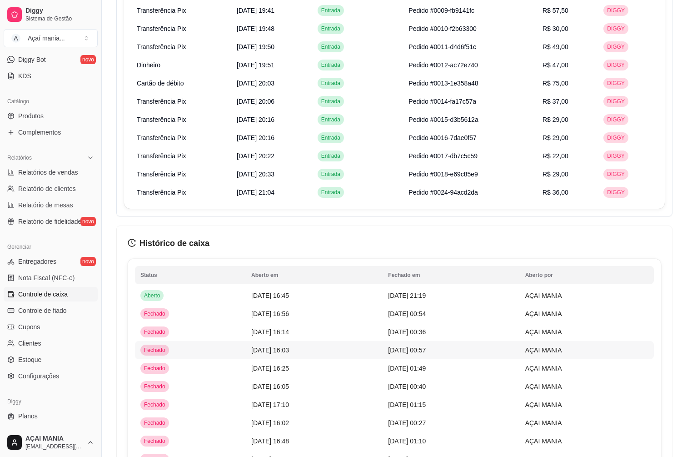
scroll to position [917, 0]
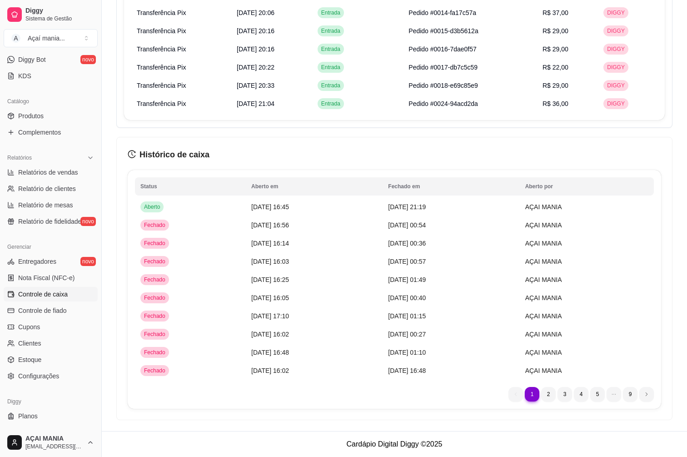
click at [378, 366] on tbody "Aberto [DATE] 16:45 [DATE] 21:19 AÇAI MANIA Fechado [DATE] 16:56 [DATE] 00:54 A…" at bounding box center [394, 289] width 519 height 182
click at [230, 257] on tbody "Aberto [DATE] 16:45 [DATE] 21:19 AÇAI MANIA Fechado [DATE] 16:56 [DATE] 00:54 A…" at bounding box center [394, 289] width 519 height 182
click at [423, 362] on tbody "Aberto [DATE] 16:45 [DATE] 21:19 AÇAI MANIA Fechado [DATE] 16:56 [DATE] 00:54 A…" at bounding box center [394, 289] width 519 height 182
click at [472, 373] on tbody "Aberto [DATE] 16:45 [DATE] 21:19 AÇAI MANIA Fechado [DATE] 16:56 [DATE] 00:54 A…" at bounding box center [394, 289] width 519 height 182
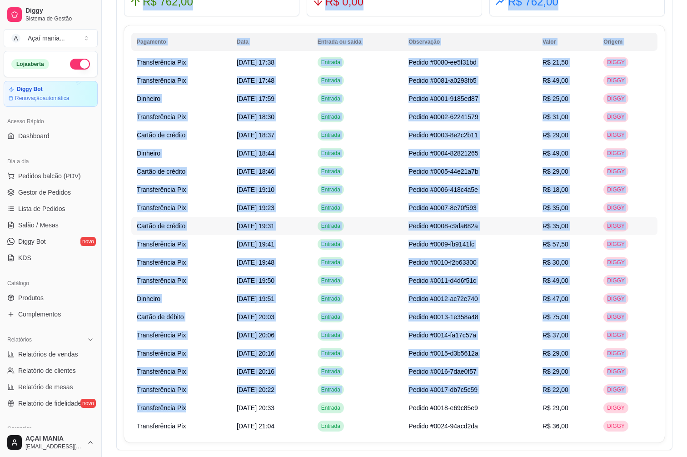
scroll to position [636, 0]
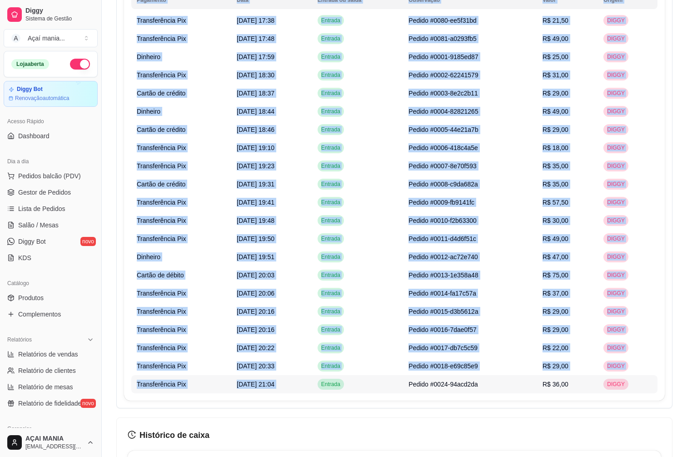
drag, startPoint x: 118, startPoint y: 58, endPoint x: 334, endPoint y: 385, distance: 391.9
click at [334, 385] on div "Resumo Adicionar entrada/saída Data de abertura: [DATE] 16:45 Saldo inícial Din…" at bounding box center [394, 56] width 556 height 1287
copy div "Loremi Dolorsita consect/adipi Elit se doeiusmo: 24 te inc ut 4619 la 92:79 Etd…"
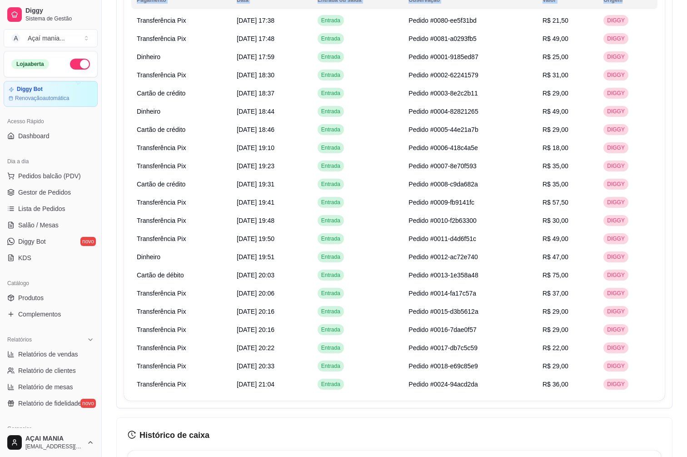
click at [111, 275] on div "Resumo Adicionar entrada/saída Data de abertura: [DATE] 16:45 Saldo inícial Din…" at bounding box center [394, 54] width 585 height 1313
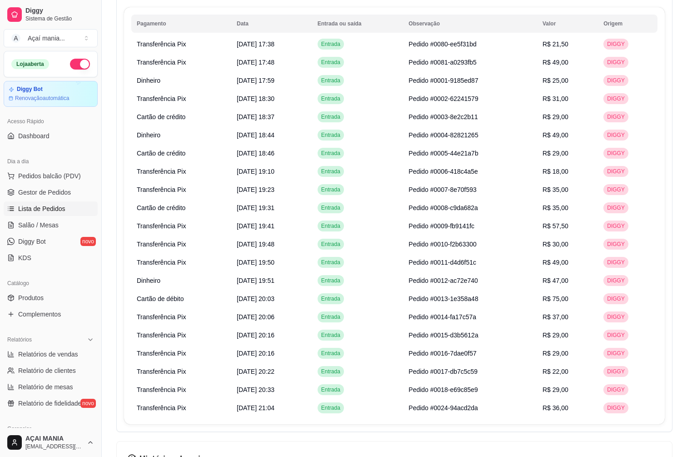
scroll to position [591, 0]
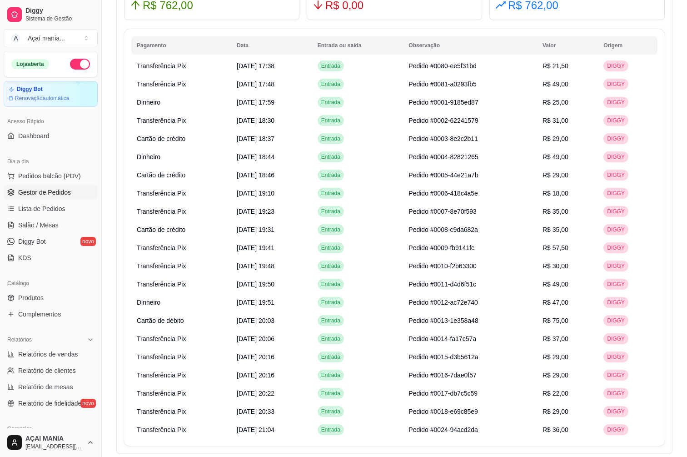
click at [44, 189] on span "Gestor de Pedidos" at bounding box center [44, 192] width 53 height 9
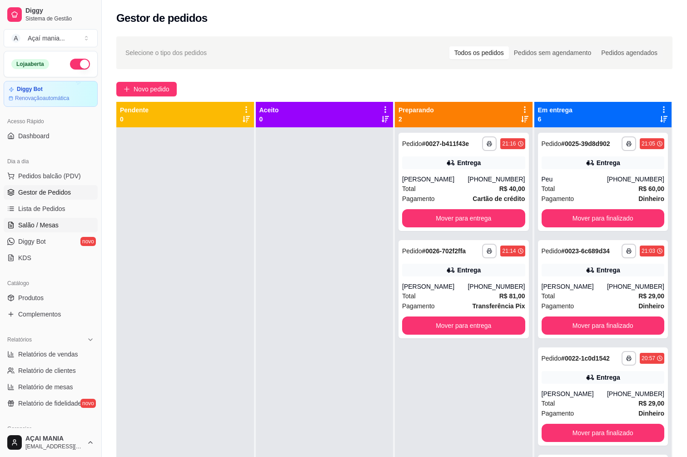
click at [34, 220] on link "Salão / Mesas" at bounding box center [51, 225] width 94 height 15
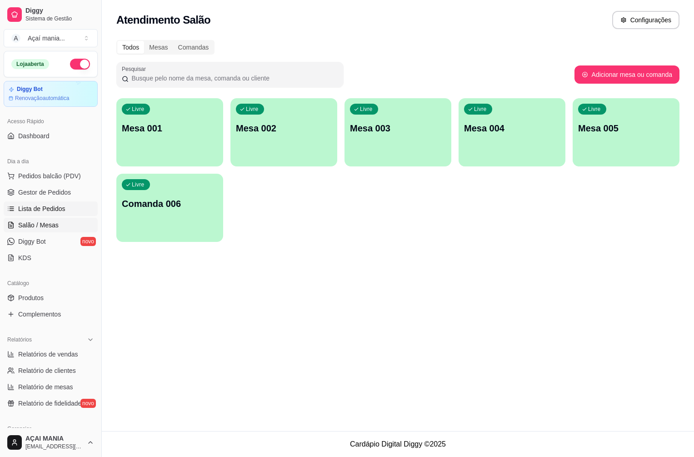
click at [41, 207] on span "Lista de Pedidos" at bounding box center [41, 208] width 47 height 9
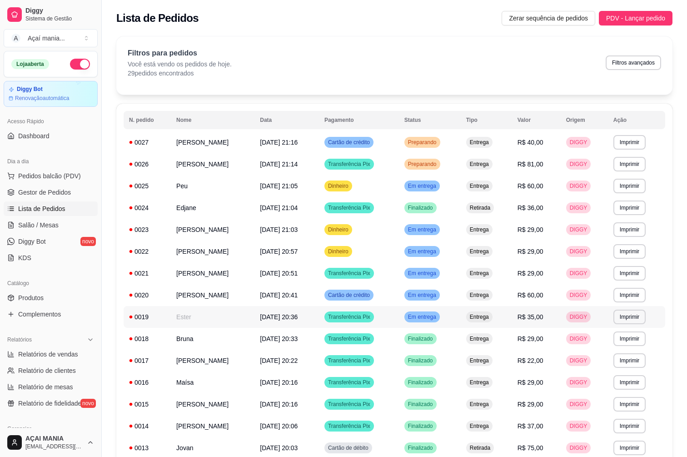
click at [275, 313] on tbody "**********" at bounding box center [395, 447] width 542 height 633
click at [271, 273] on tbody "**********" at bounding box center [395, 447] width 542 height 633
click at [272, 266] on tbody "**********" at bounding box center [395, 447] width 542 height 633
click at [442, 291] on tbody "**********" at bounding box center [395, 447] width 542 height 633
drag, startPoint x: 646, startPoint y: 130, endPoint x: 241, endPoint y: 276, distance: 429.8
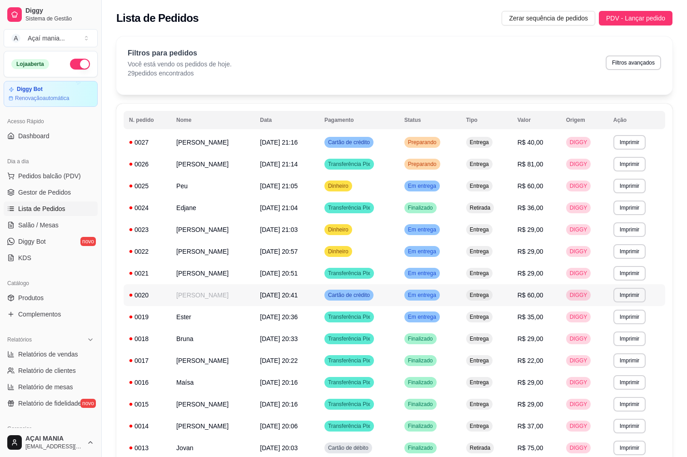
click at [248, 286] on table "**********" at bounding box center [395, 437] width 542 height 653
click at [276, 279] on tbody "**********" at bounding box center [395, 447] width 542 height 633
click at [42, 192] on span "Gestor de Pedidos" at bounding box center [44, 192] width 53 height 9
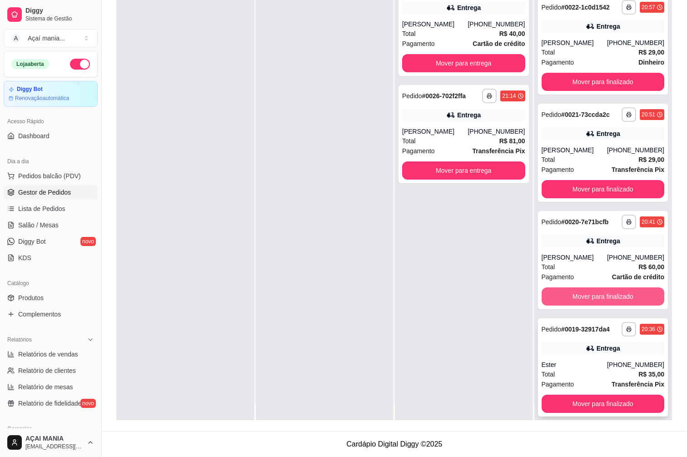
scroll to position [25, 0]
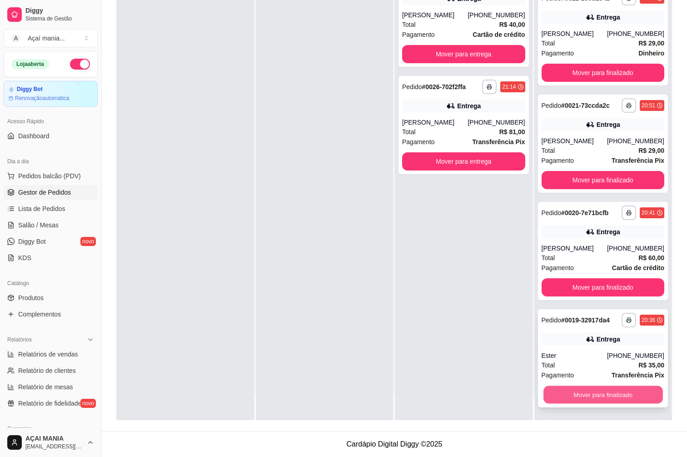
click at [586, 393] on button "Mover para finalizado" at bounding box center [602, 395] width 119 height 18
click at [584, 390] on button "Mover para finalizado" at bounding box center [603, 394] width 123 height 18
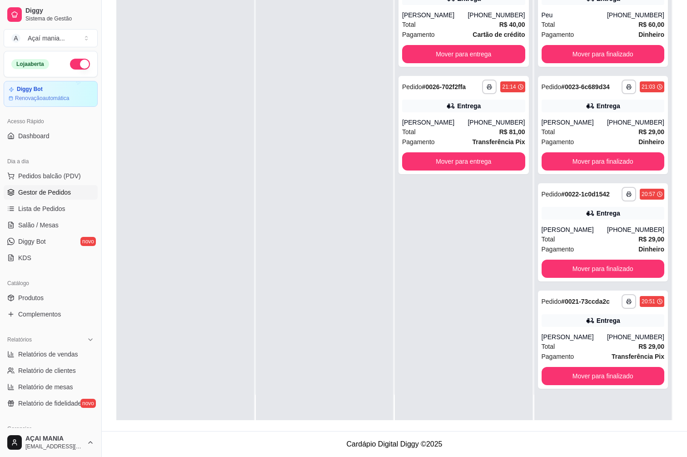
scroll to position [0, 0]
click at [580, 372] on button "Mover para finalizado" at bounding box center [602, 376] width 119 height 18
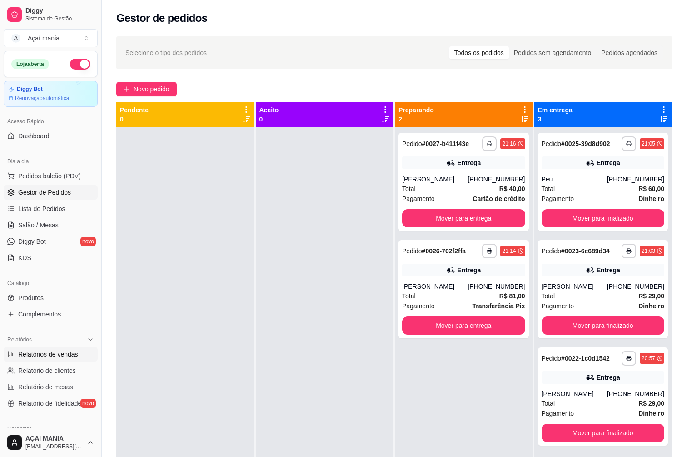
click at [45, 354] on span "Relatórios de vendas" at bounding box center [48, 353] width 60 height 9
select select "ALL"
select select "0"
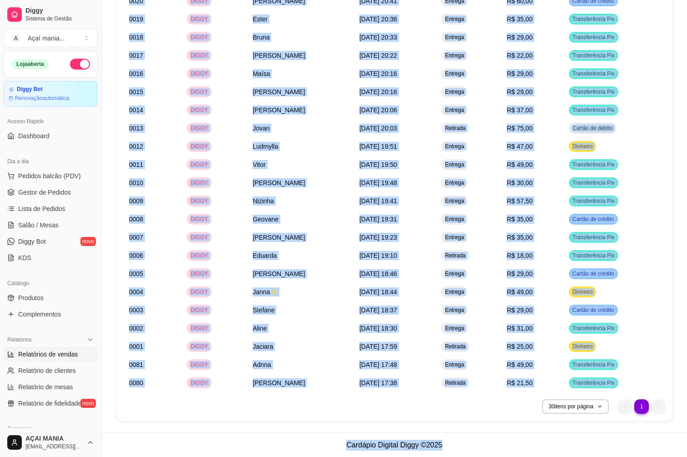
scroll to position [524, 0]
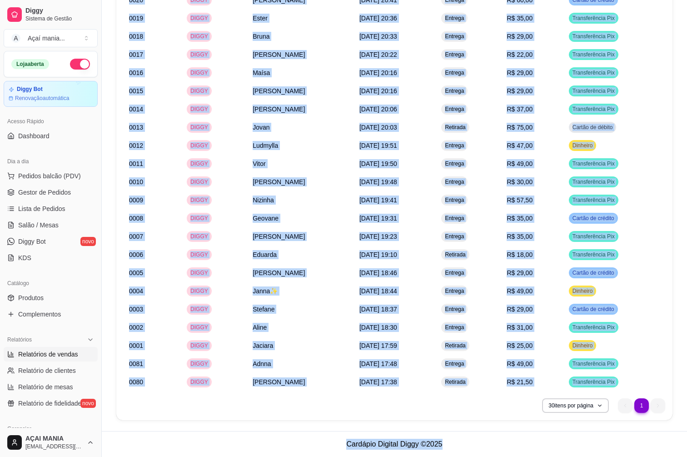
drag, startPoint x: 118, startPoint y: 146, endPoint x: 468, endPoint y: 440, distance: 457.4
click at [468, 440] on footer "Cardápio Digital Diggy © 2025" at bounding box center [394, 444] width 585 height 26
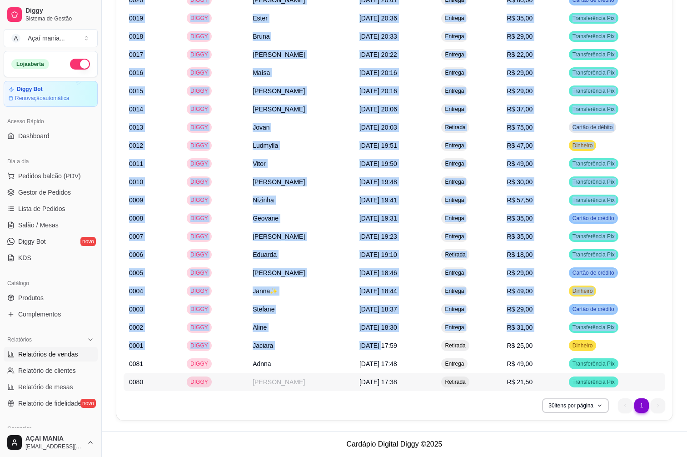
drag, startPoint x: 118, startPoint y: 60, endPoint x: 391, endPoint y: 385, distance: 424.1
copy div "Lorem Ipsumd si ametco Adipi elitseddoei (Tempo, iNcid) Utlab eTdol Magnaa en a…"
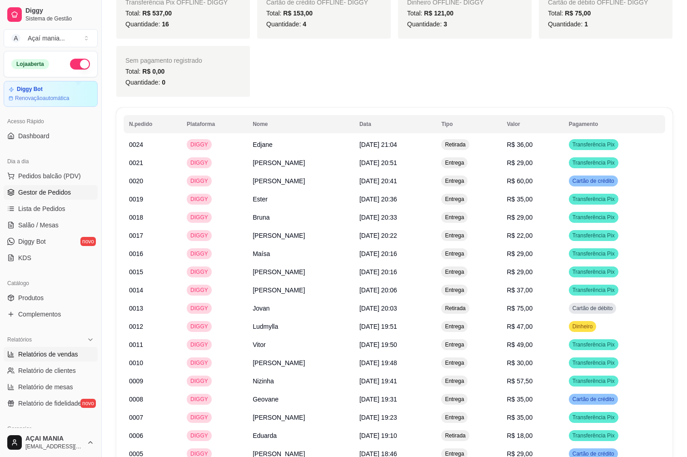
scroll to position [342, 0]
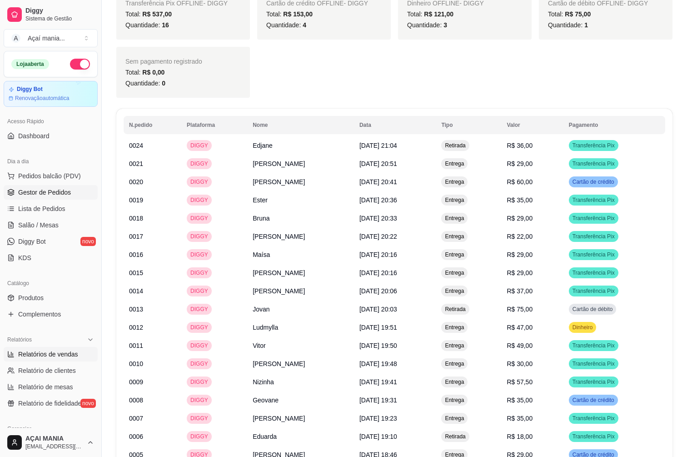
click at [45, 191] on span "Gestor de Pedidos" at bounding box center [44, 192] width 53 height 9
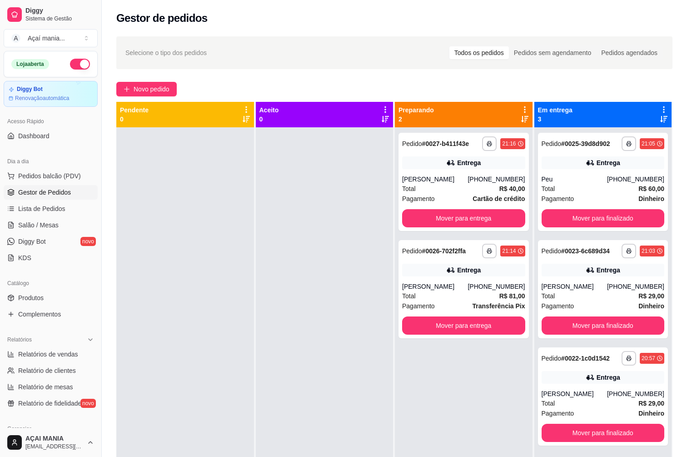
click at [269, 222] on div at bounding box center [325, 355] width 138 height 457
click at [542, 456] on div "**********" at bounding box center [603, 355] width 138 height 457
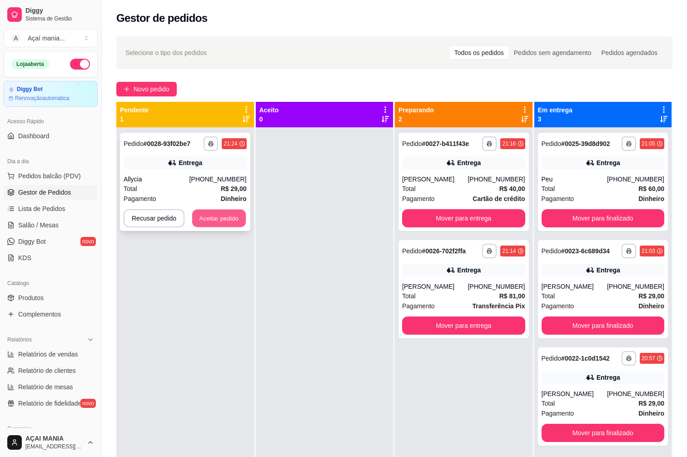
click at [217, 214] on button "Aceitar pedido" at bounding box center [219, 218] width 54 height 18
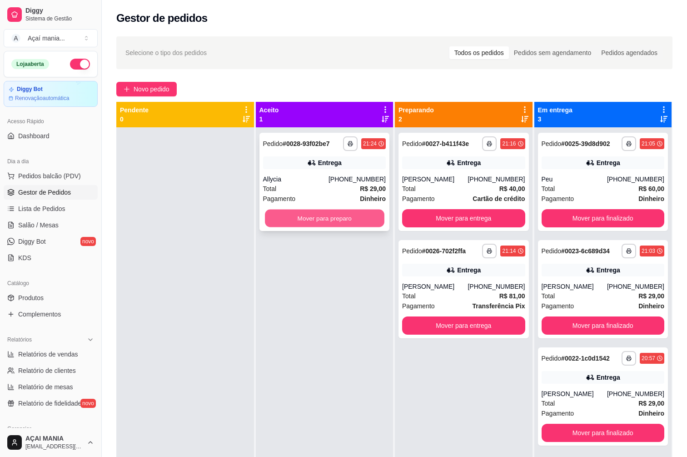
click at [342, 217] on button "Mover para preparo" at bounding box center [324, 218] width 119 height 18
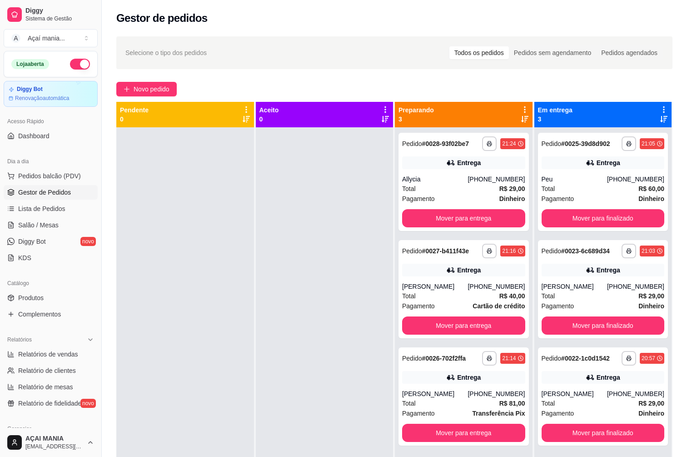
click at [304, 349] on div at bounding box center [325, 355] width 138 height 457
click at [30, 404] on span "Relatório de fidelidade" at bounding box center [49, 403] width 63 height 9
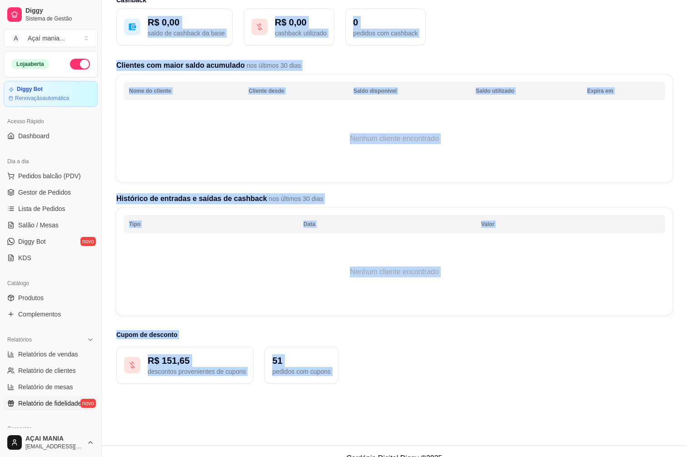
scroll to position [73, 0]
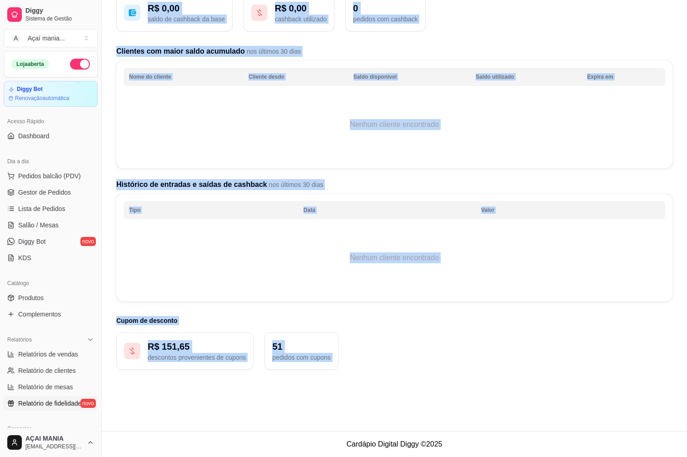
drag, startPoint x: 118, startPoint y: 70, endPoint x: 248, endPoint y: 366, distance: 323.3
click at [340, 384] on html "Diggy Sistema de Gestão A Açaí mania ... Loja aberta Diggy Bot Renovação automá…" at bounding box center [343, 155] width 687 height 457
copy div "R$ 0,00 saldo de cashback da base R$ 0,00 cashback utilizado 0 pedidos com cash…"
click at [50, 193] on span "Gestor de Pedidos" at bounding box center [44, 192] width 53 height 9
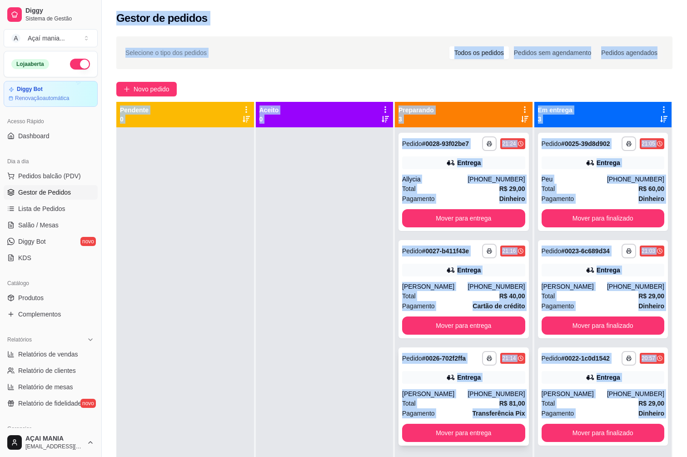
drag, startPoint x: 300, startPoint y: 330, endPoint x: 508, endPoint y: 419, distance: 226.4
click at [301, 330] on div at bounding box center [325, 355] width 138 height 457
click at [264, 390] on div at bounding box center [325, 355] width 138 height 457
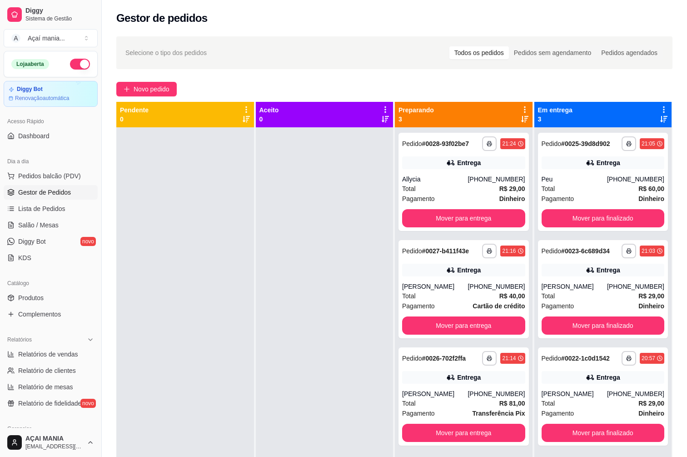
click at [149, 334] on div at bounding box center [185, 355] width 138 height 457
click at [50, 298] on link "Produtos" at bounding box center [51, 297] width 94 height 15
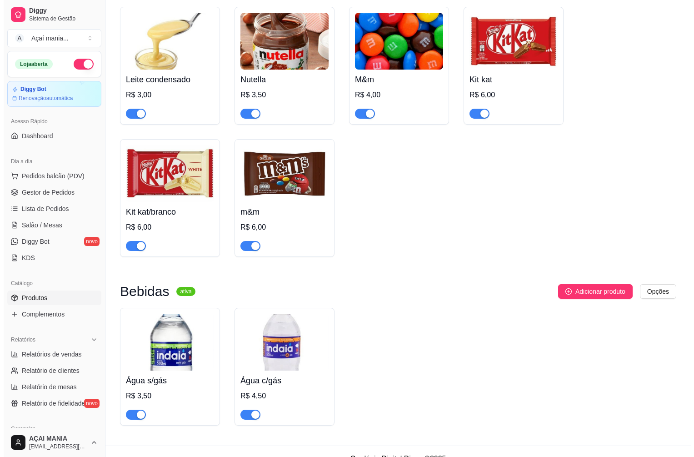
scroll to position [691, 0]
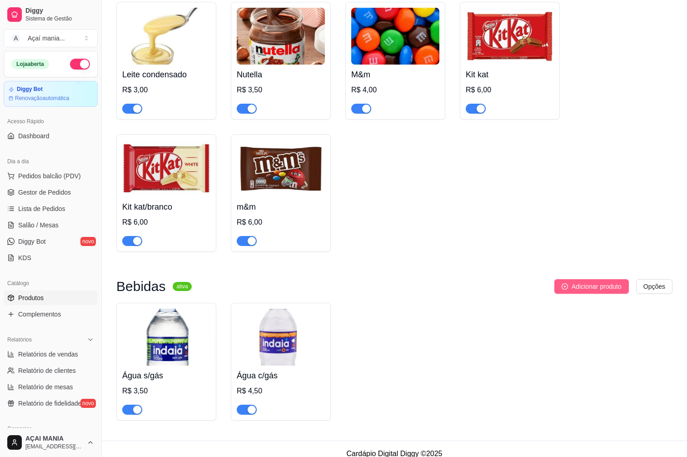
click at [616, 281] on span "Adicionar produto" at bounding box center [597, 286] width 50 height 10
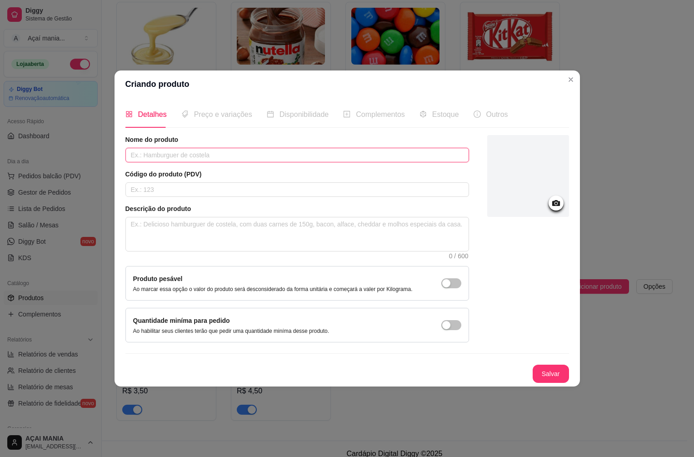
click at [183, 158] on input "text" at bounding box center [297, 155] width 344 height 15
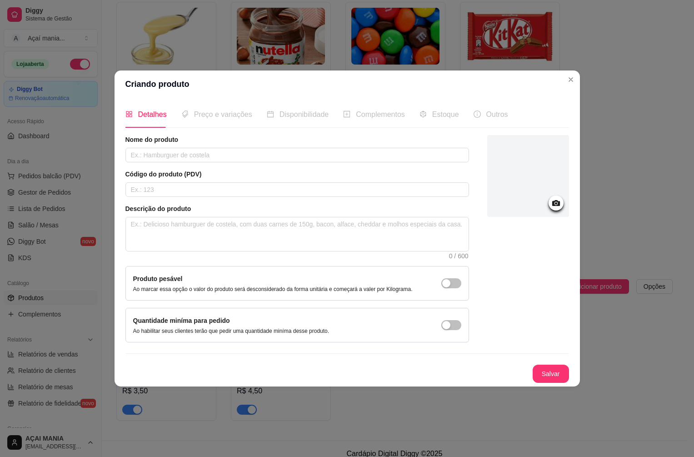
click at [562, 205] on div at bounding box center [555, 202] width 15 height 15
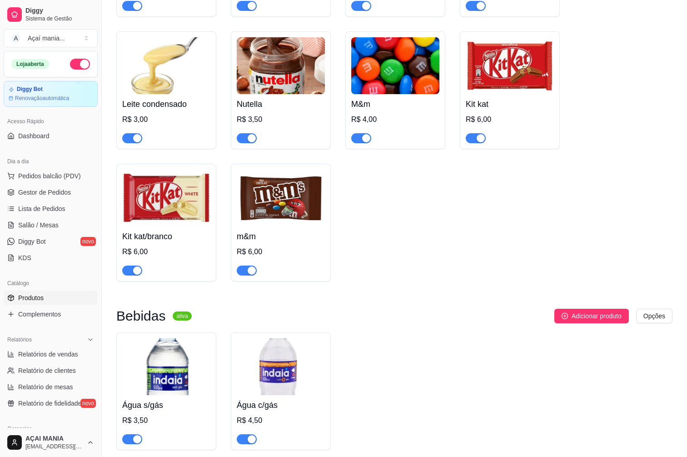
scroll to position [645, 0]
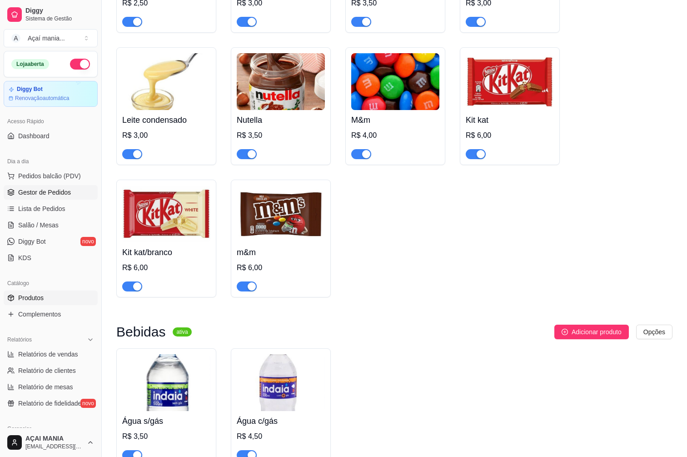
click at [43, 193] on span "Gestor de Pedidos" at bounding box center [44, 192] width 53 height 9
